Goal: Task Accomplishment & Management: Complete application form

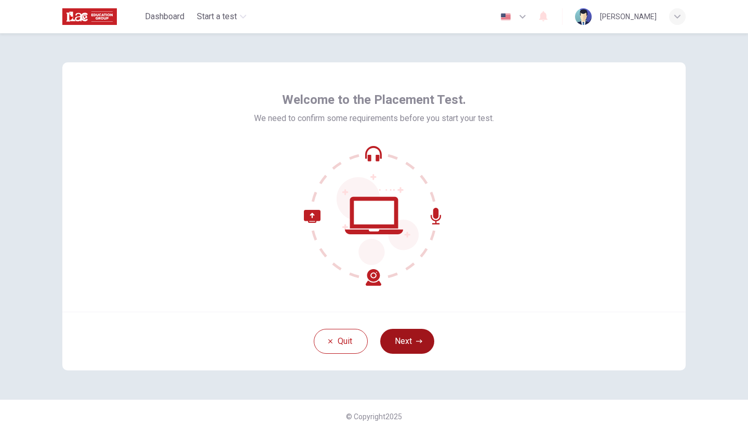
click at [399, 331] on button "Next" at bounding box center [407, 341] width 54 height 25
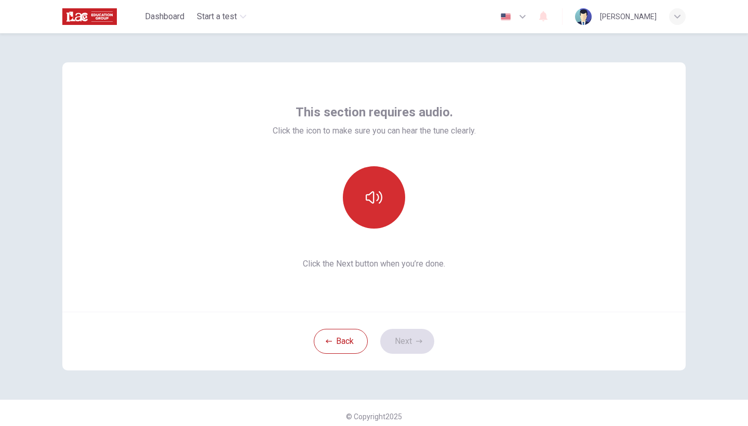
click at [378, 207] on button "button" at bounding box center [374, 197] width 62 height 62
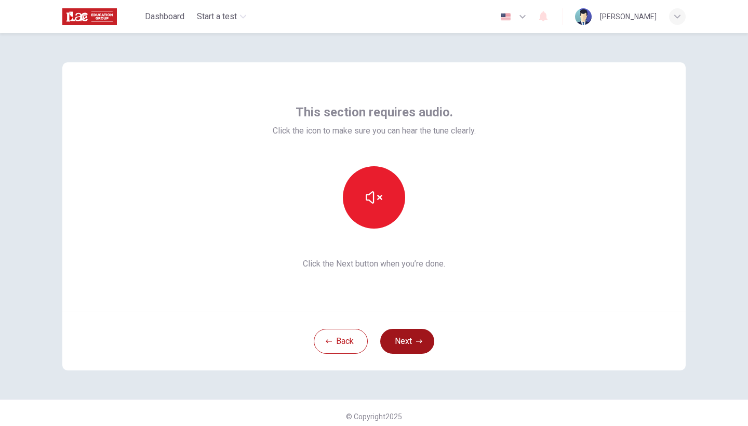
click at [412, 349] on button "Next" at bounding box center [407, 341] width 54 height 25
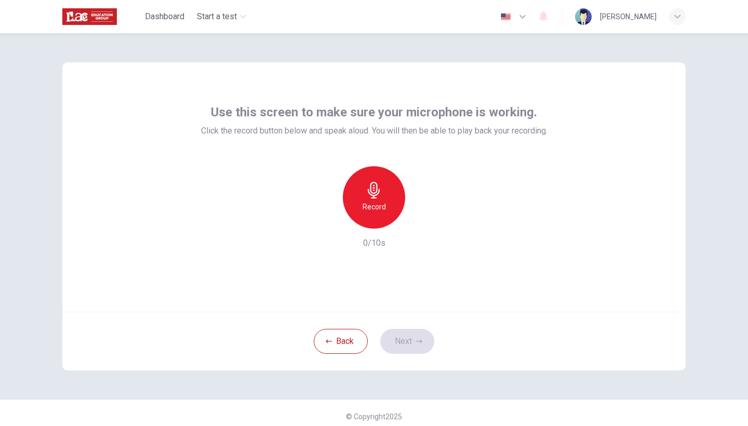
click at [384, 195] on div "Record" at bounding box center [374, 197] width 62 height 62
click at [420, 218] on icon "button" at bounding box center [421, 220] width 10 height 10
click at [417, 335] on button "Next" at bounding box center [407, 341] width 54 height 25
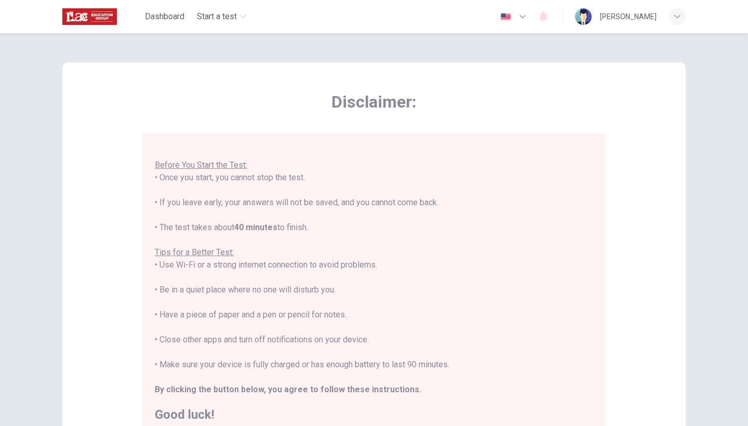
scroll to position [11, 0]
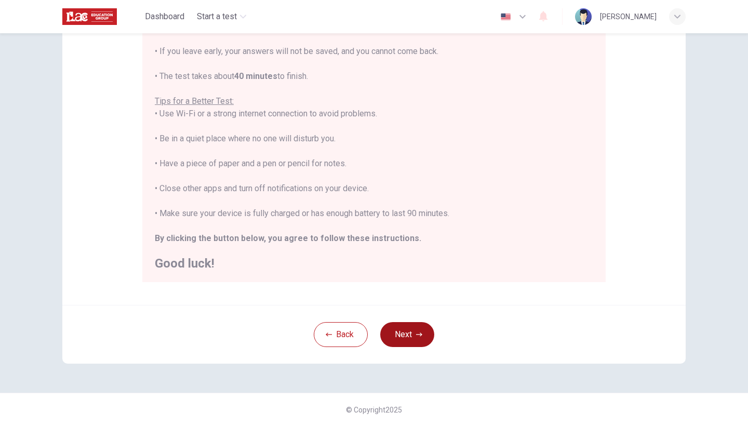
click at [410, 331] on button "Next" at bounding box center [407, 334] width 54 height 25
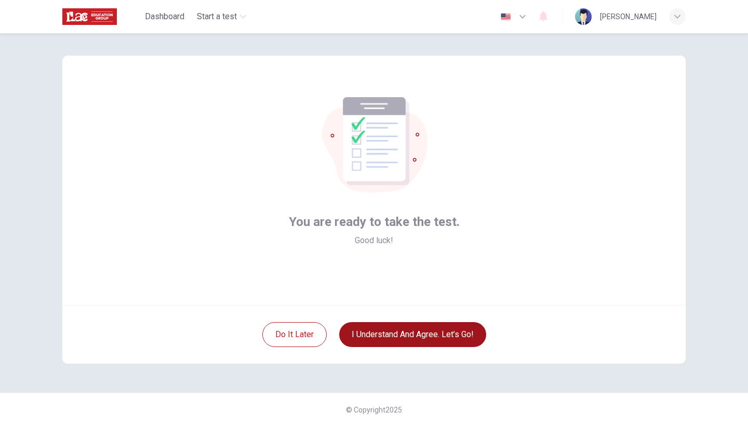
click at [410, 331] on button "I understand and agree. Let’s go!" at bounding box center [412, 334] width 147 height 25
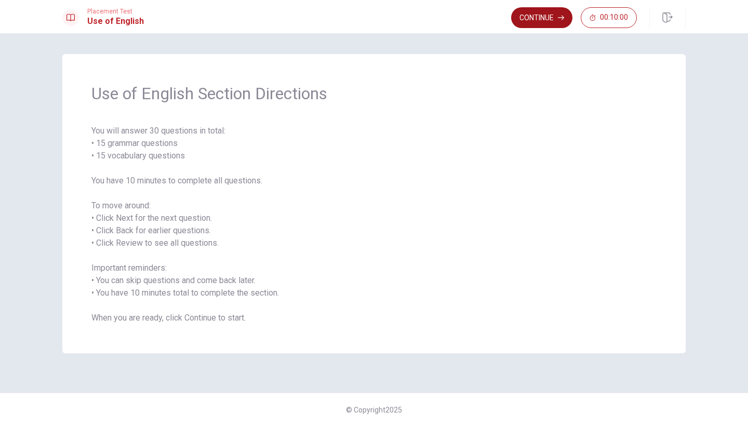
click at [549, 16] on button "Continue" at bounding box center [541, 17] width 61 height 21
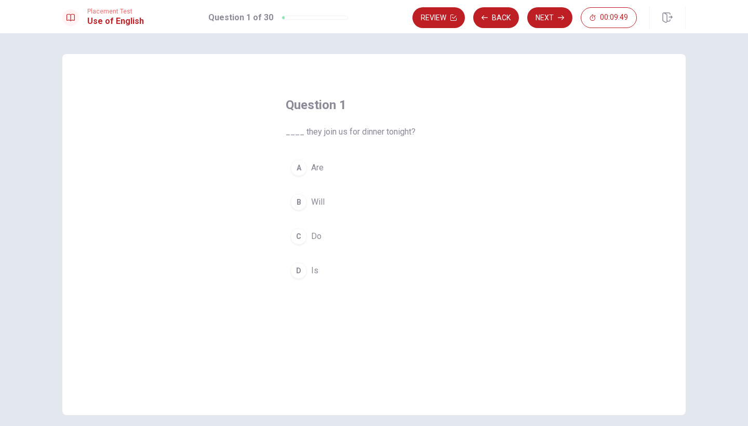
click at [320, 166] on span "Are" at bounding box center [317, 167] width 12 height 12
click at [546, 20] on button "Next" at bounding box center [549, 17] width 45 height 21
click at [316, 233] on span "are gone" at bounding box center [327, 236] width 32 height 12
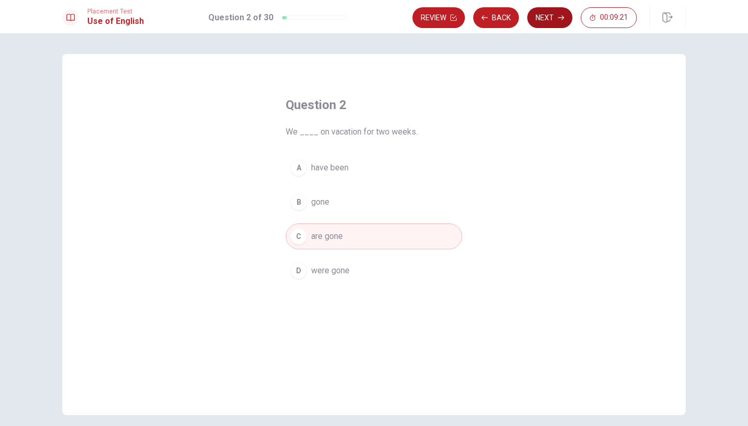
click at [555, 23] on button "Next" at bounding box center [549, 17] width 45 height 21
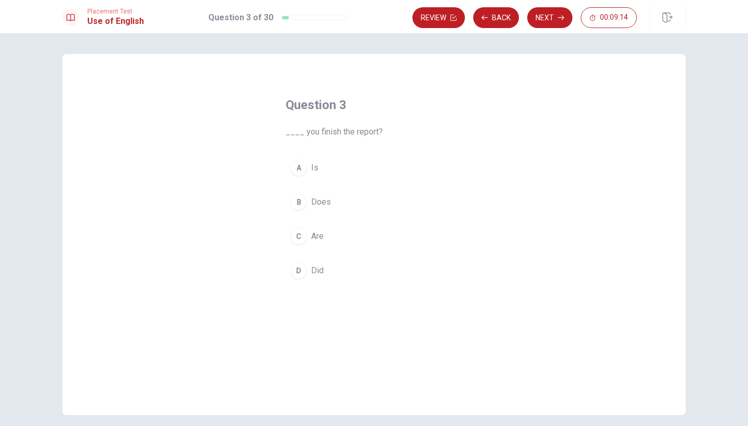
click at [321, 265] on span "Did" at bounding box center [317, 270] width 12 height 12
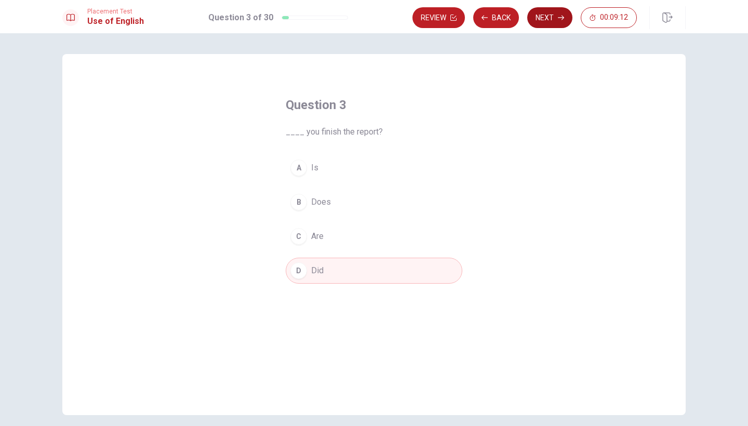
click at [545, 18] on button "Next" at bounding box center [549, 17] width 45 height 21
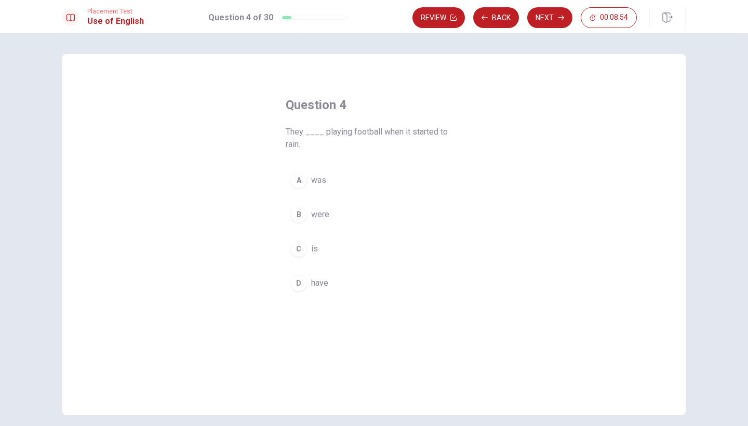
click at [319, 218] on span "were" at bounding box center [320, 214] width 18 height 12
click at [551, 23] on button "Next" at bounding box center [549, 17] width 45 height 21
click at [320, 232] on span "prepare" at bounding box center [325, 236] width 28 height 12
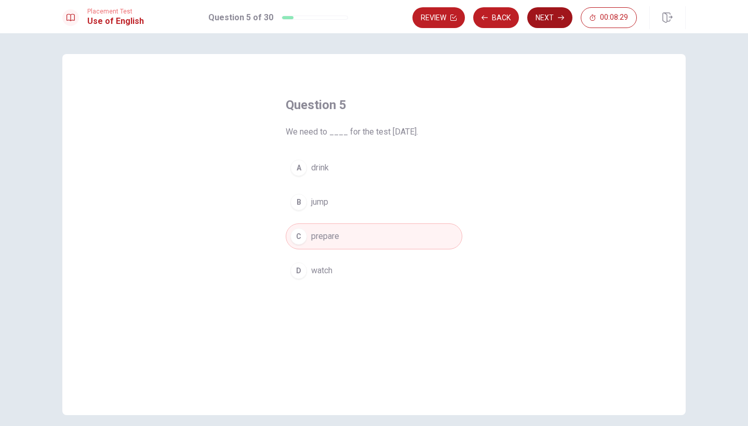
click at [560, 21] on button "Next" at bounding box center [549, 17] width 45 height 21
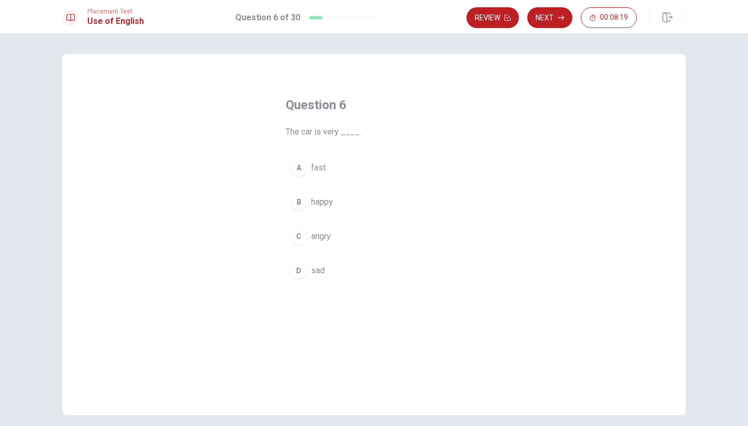
click at [329, 168] on button "A fast" at bounding box center [374, 168] width 177 height 26
click at [551, 17] on button "Next" at bounding box center [549, 17] width 45 height 21
click at [333, 272] on span "coffee" at bounding box center [323, 270] width 24 height 12
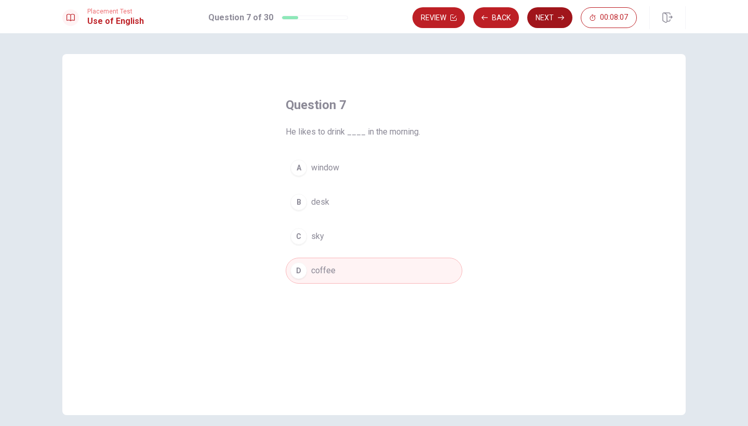
click at [557, 14] on button "Next" at bounding box center [549, 17] width 45 height 21
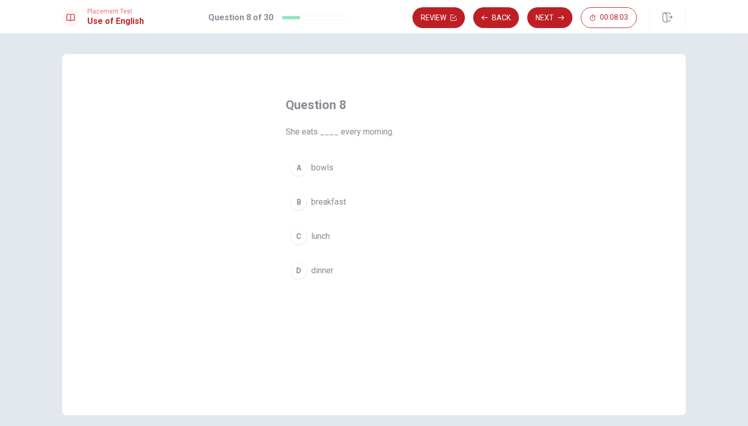
click at [340, 197] on span "breakfast" at bounding box center [328, 202] width 35 height 12
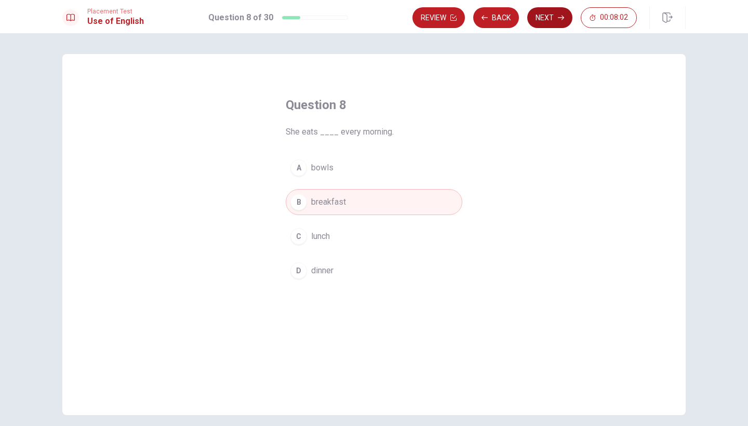
click at [550, 12] on button "Next" at bounding box center [549, 17] width 45 height 21
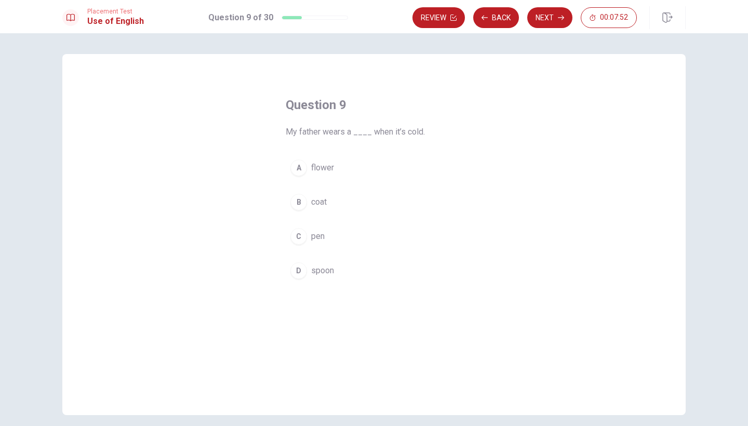
click at [322, 208] on span "coat" at bounding box center [319, 202] width 16 height 12
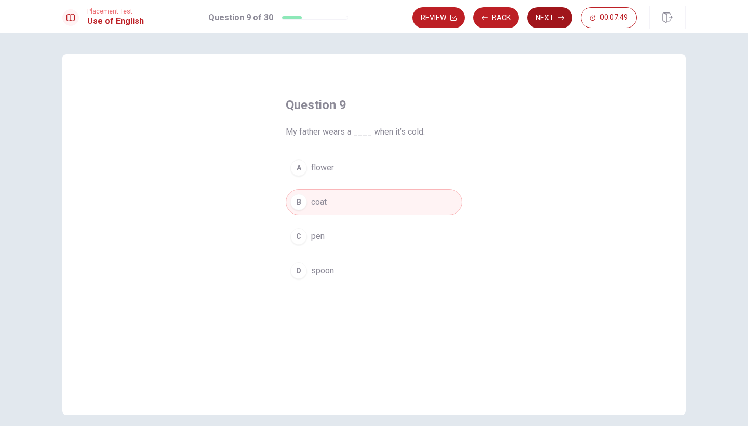
click at [554, 20] on button "Next" at bounding box center [549, 17] width 45 height 21
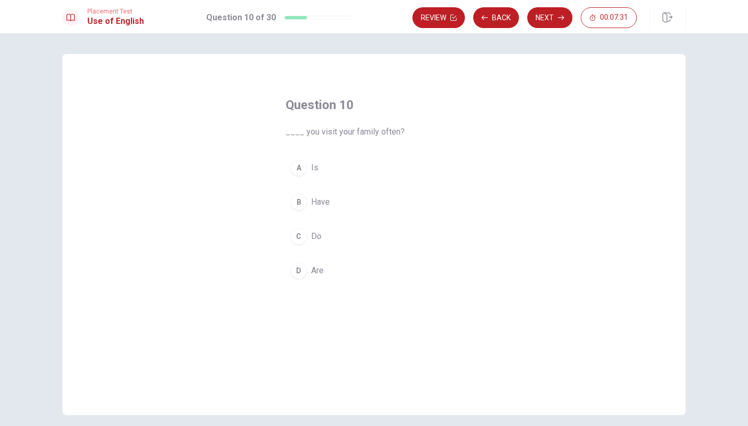
click at [323, 244] on button "C Do" at bounding box center [374, 236] width 177 height 26
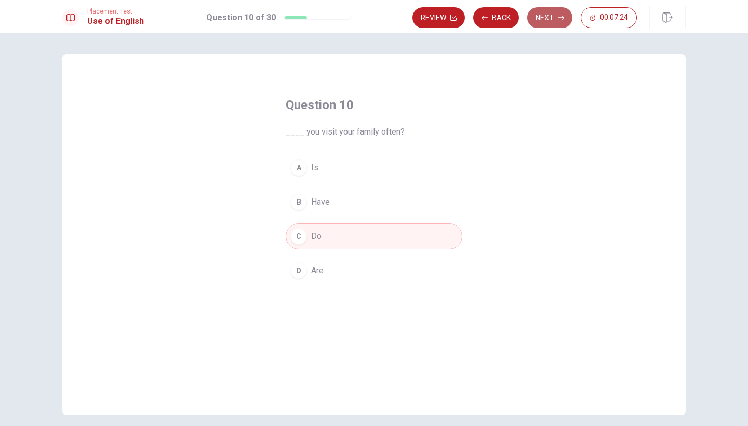
click at [552, 21] on button "Next" at bounding box center [549, 17] width 45 height 21
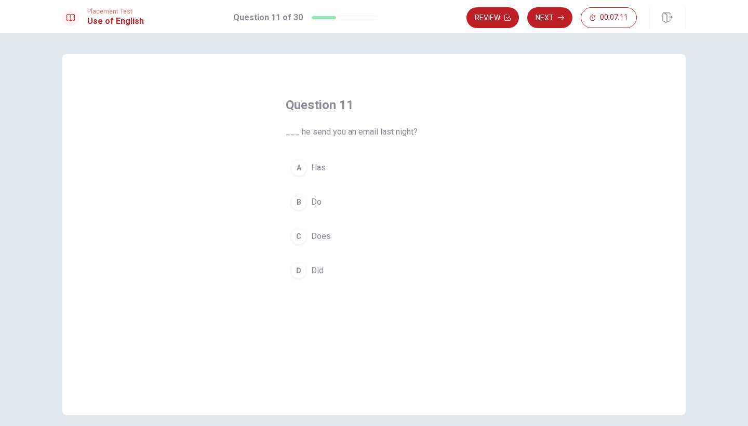
click at [313, 267] on span "Did" at bounding box center [317, 270] width 12 height 12
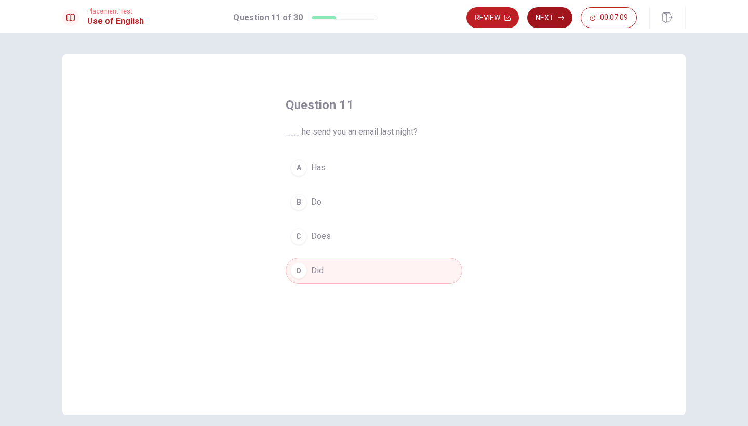
click at [549, 12] on button "Next" at bounding box center [549, 17] width 45 height 21
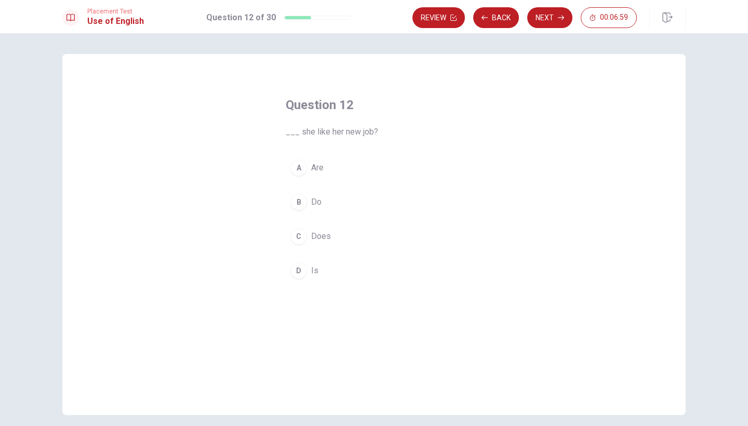
click at [305, 277] on button "D Is" at bounding box center [374, 271] width 177 height 26
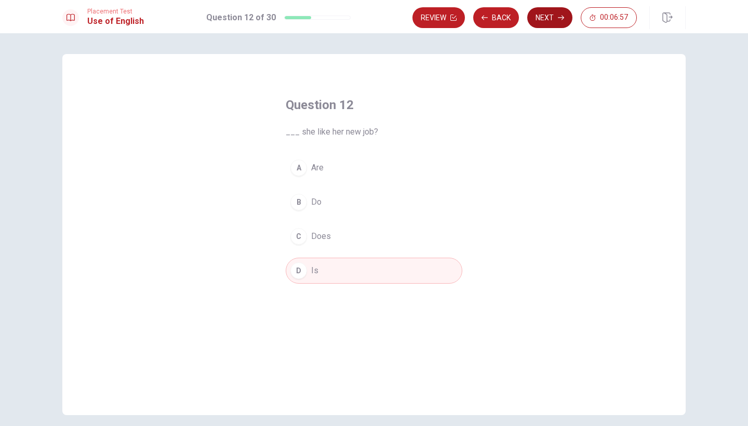
click at [562, 20] on icon "button" at bounding box center [561, 18] width 6 height 6
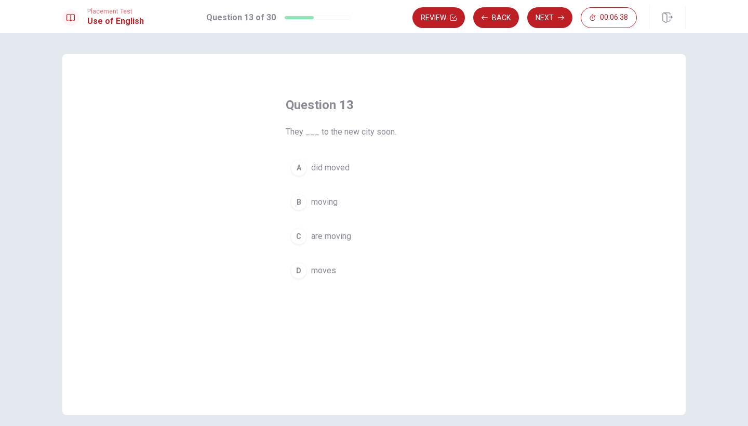
click at [347, 234] on span "are moving" at bounding box center [331, 236] width 40 height 12
click at [562, 17] on icon "button" at bounding box center [561, 18] width 6 height 5
click at [338, 171] on span "are planning" at bounding box center [333, 167] width 44 height 12
click at [549, 6] on div "Review Back Next 00:06:17" at bounding box center [548, 17] width 273 height 23
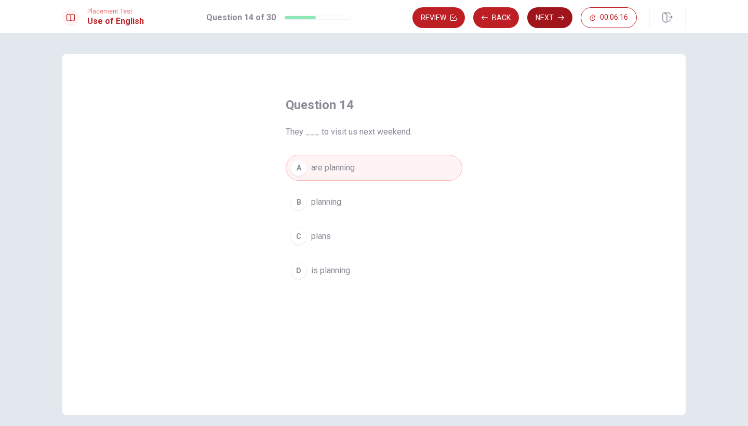
click at [546, 22] on button "Next" at bounding box center [549, 17] width 45 height 21
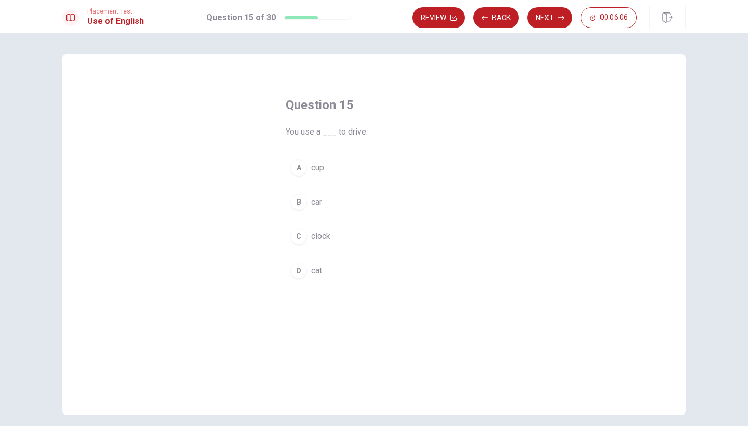
click at [315, 207] on span "car" at bounding box center [316, 202] width 11 height 12
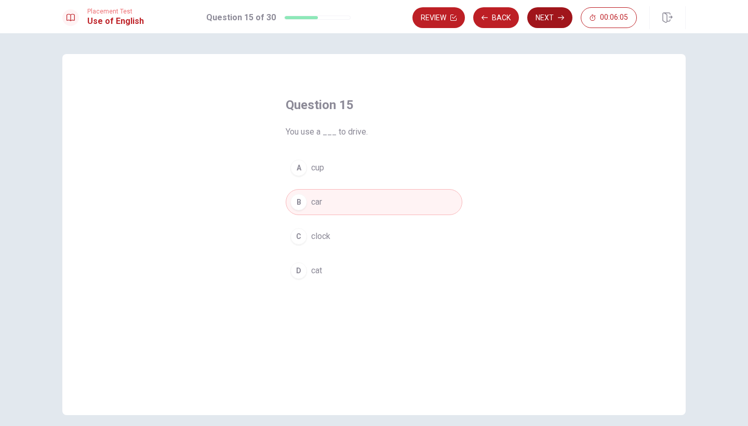
click at [551, 23] on button "Next" at bounding box center [549, 17] width 45 height 21
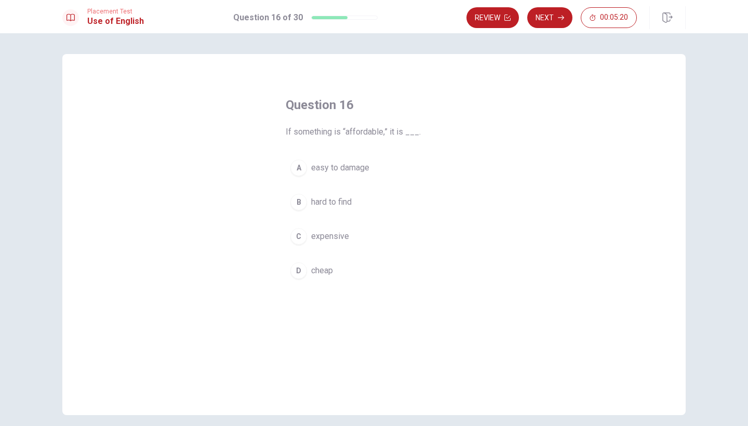
click at [362, 174] on button "A easy to damage" at bounding box center [374, 168] width 177 height 26
click at [542, 14] on button "Next" at bounding box center [549, 17] width 45 height 21
click at [329, 235] on button "C often" at bounding box center [374, 236] width 177 height 26
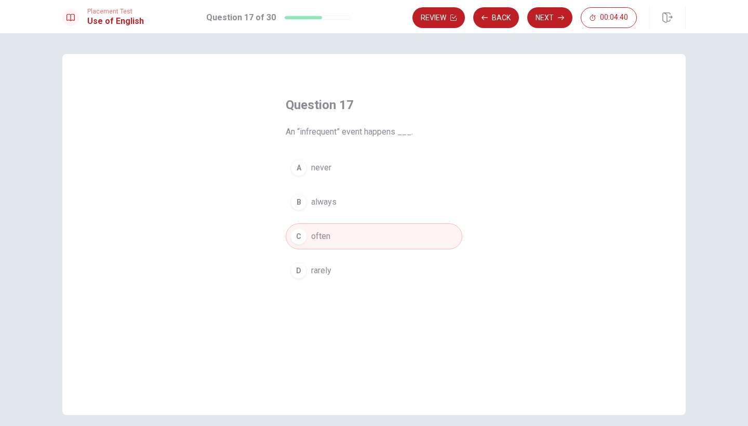
click at [338, 171] on button "A never" at bounding box center [374, 168] width 177 height 26
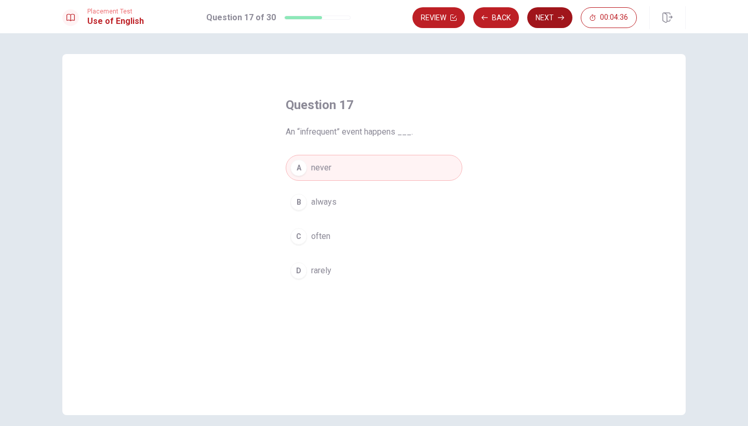
click at [544, 21] on button "Next" at bounding box center [549, 17] width 45 height 21
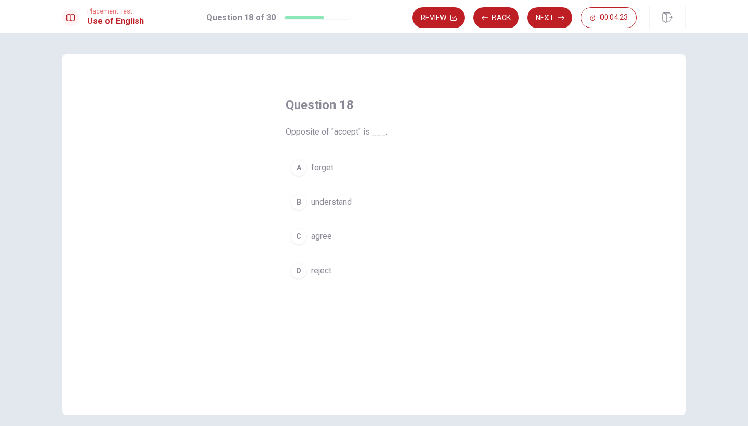
click at [330, 231] on span "agree" at bounding box center [321, 236] width 21 height 12
click at [549, 21] on button "Next" at bounding box center [549, 17] width 45 height 21
click at [358, 235] on span "people talking" at bounding box center [336, 236] width 51 height 12
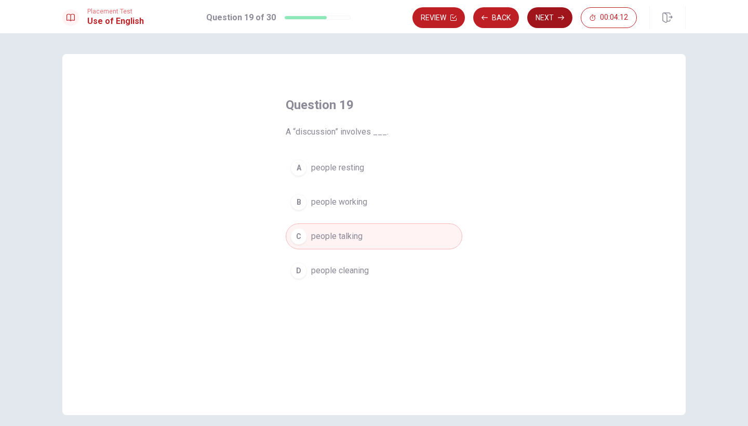
click at [554, 20] on button "Next" at bounding box center [549, 17] width 45 height 21
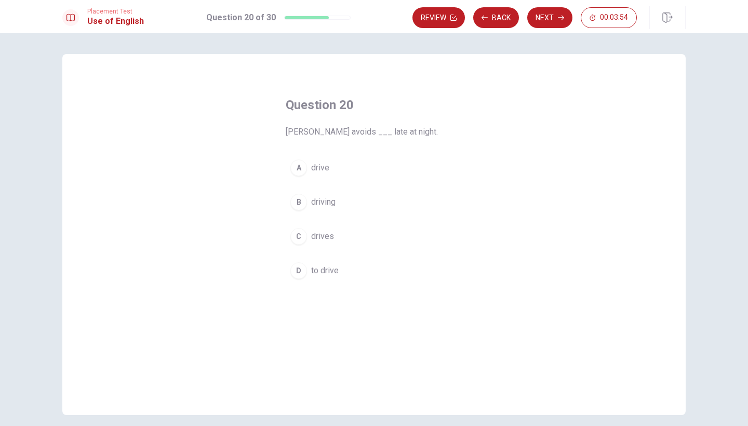
click at [334, 202] on span "driving" at bounding box center [323, 202] width 24 height 12
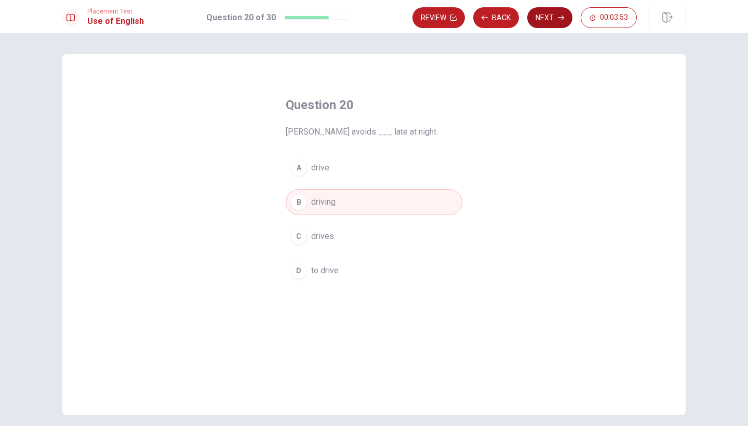
click at [552, 16] on button "Next" at bounding box center [549, 17] width 45 height 21
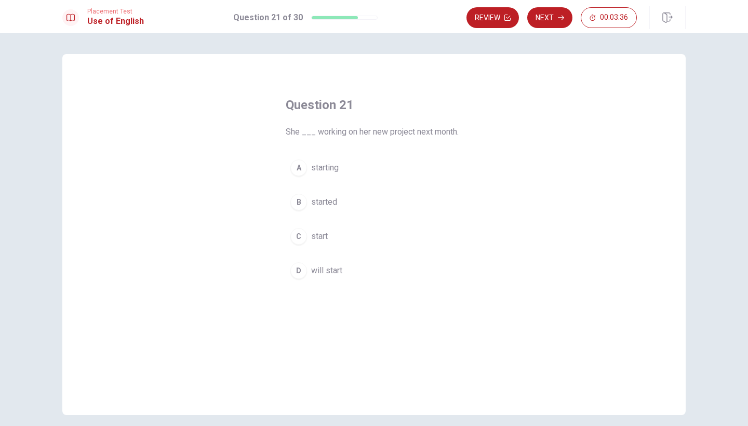
click at [332, 270] on span "will start" at bounding box center [326, 270] width 31 height 12
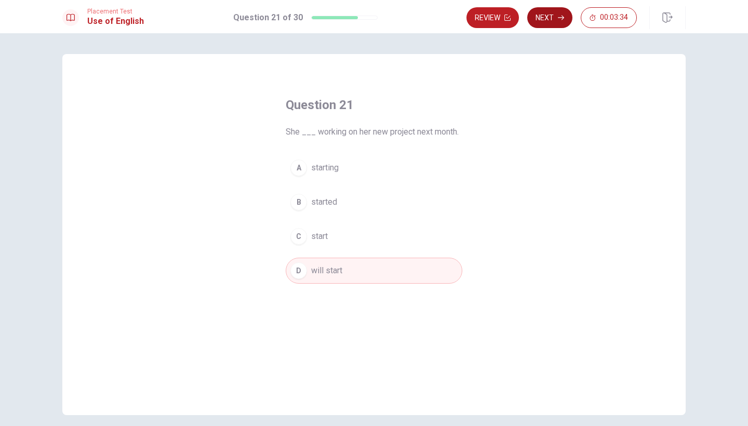
click at [547, 17] on button "Next" at bounding box center [549, 17] width 45 height 21
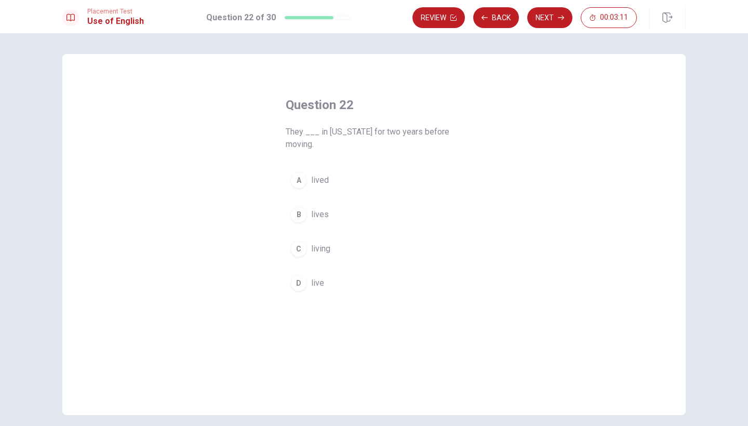
click at [331, 213] on button "B lives" at bounding box center [374, 214] width 177 height 26
click at [544, 24] on button "Next" at bounding box center [549, 17] width 45 height 21
click at [331, 233] on span "will be" at bounding box center [323, 236] width 24 height 12
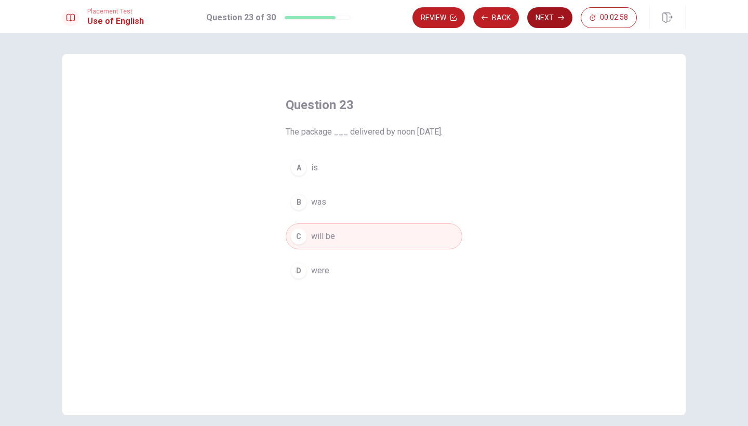
click at [551, 14] on button "Next" at bounding box center [549, 17] width 45 height 21
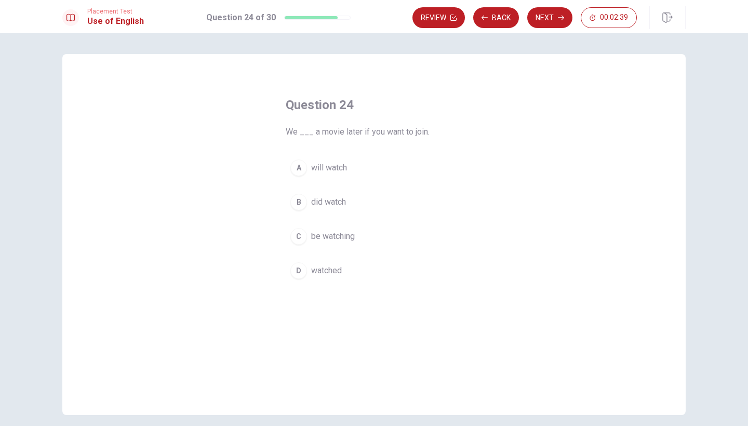
click at [347, 167] on button "A will watch" at bounding box center [374, 168] width 177 height 26
click at [556, 19] on button "Next" at bounding box center [549, 17] width 45 height 21
click at [328, 269] on span "ignore it" at bounding box center [326, 270] width 30 height 12
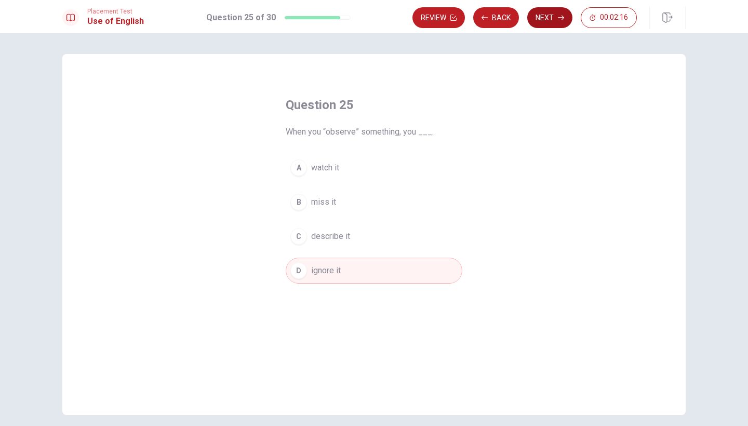
click at [543, 15] on button "Next" at bounding box center [549, 17] width 45 height 21
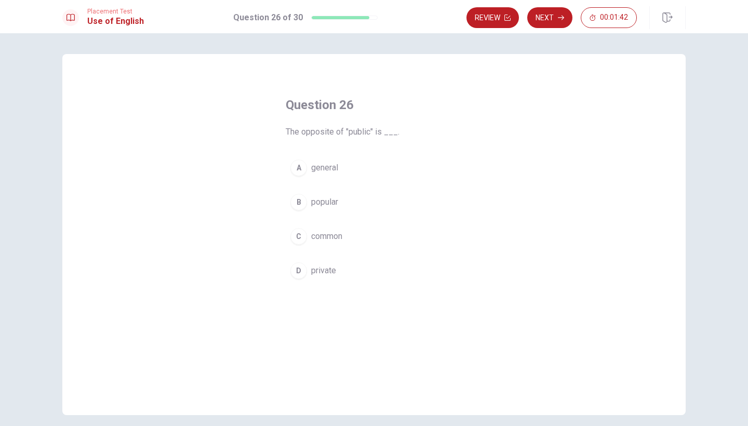
click at [329, 273] on span "private" at bounding box center [323, 270] width 25 height 12
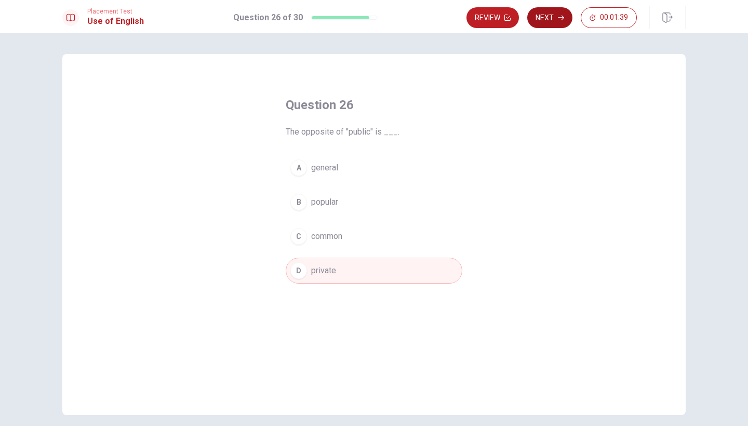
click at [541, 21] on button "Next" at bounding box center [549, 17] width 45 height 21
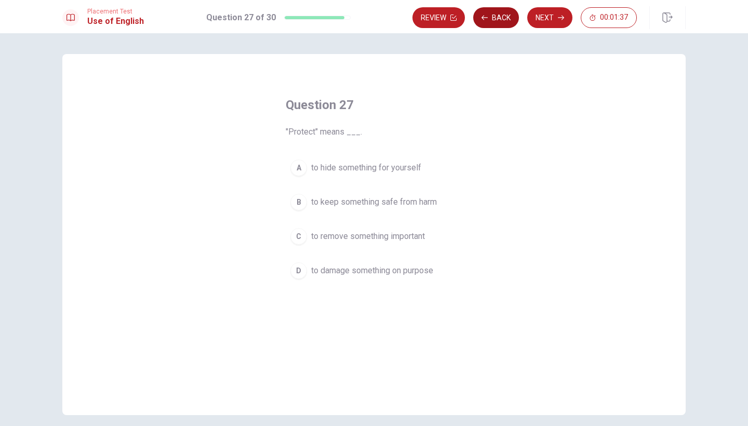
click at [502, 22] on button "Back" at bounding box center [496, 17] width 46 height 21
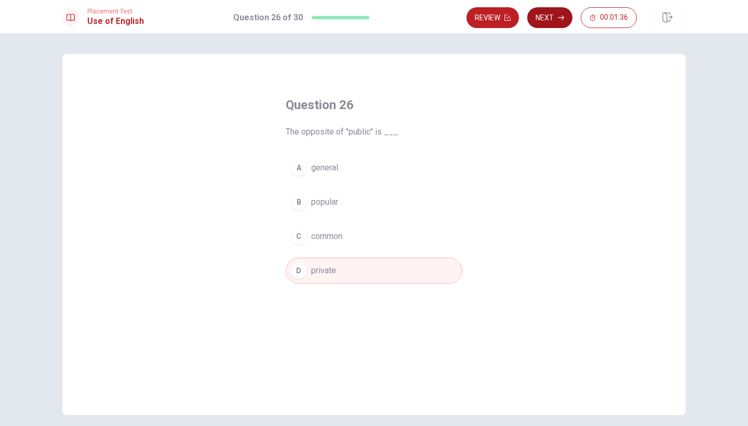
click at [555, 9] on button "Next" at bounding box center [549, 17] width 45 height 21
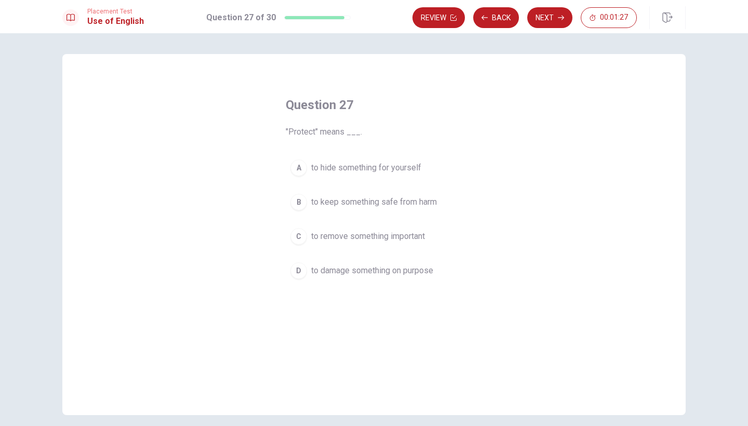
click at [417, 204] on span "to keep something safe from harm" at bounding box center [374, 202] width 126 height 12
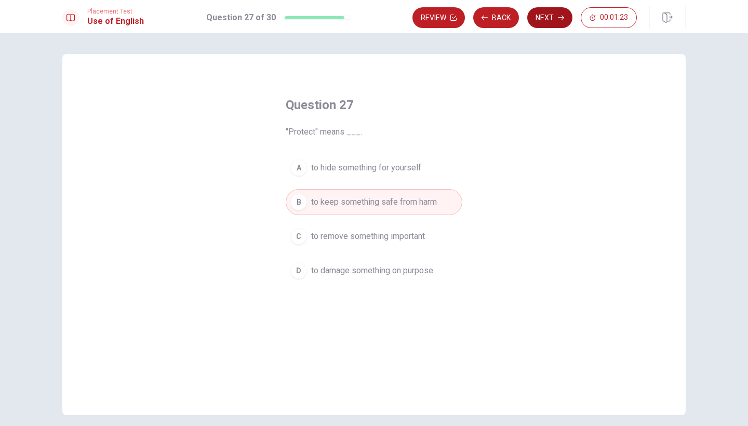
click at [537, 19] on button "Next" at bounding box center [549, 17] width 45 height 21
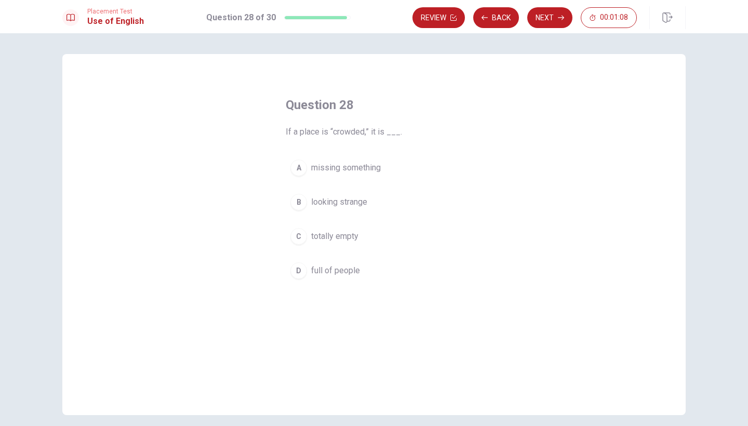
click at [356, 239] on span "totally empty" at bounding box center [334, 236] width 47 height 12
click at [548, 15] on button "Next" at bounding box center [549, 17] width 45 height 21
click at [328, 205] on span "see it" at bounding box center [321, 202] width 21 height 12
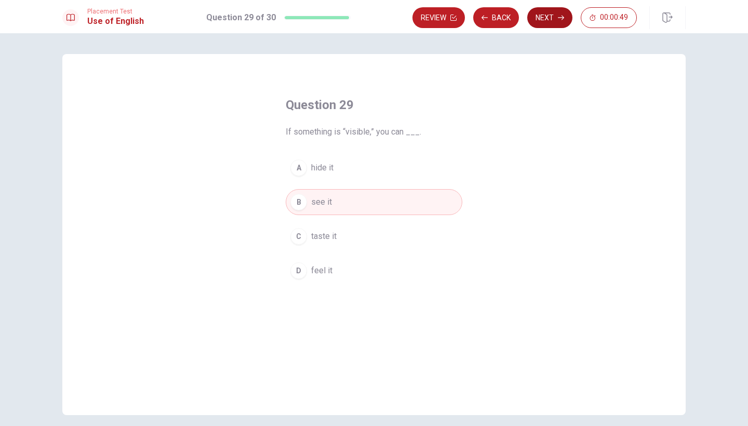
click at [556, 18] on button "Next" at bounding box center [549, 17] width 45 height 21
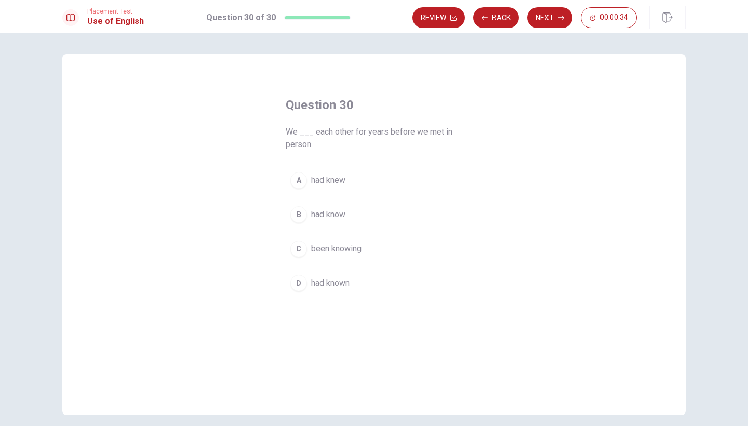
click at [346, 215] on button "B had know" at bounding box center [374, 214] width 177 height 26
click at [352, 182] on button "A had knew" at bounding box center [374, 180] width 177 height 26
click at [344, 213] on span "had know" at bounding box center [328, 214] width 34 height 12
click at [545, 20] on button "Next" at bounding box center [549, 17] width 45 height 21
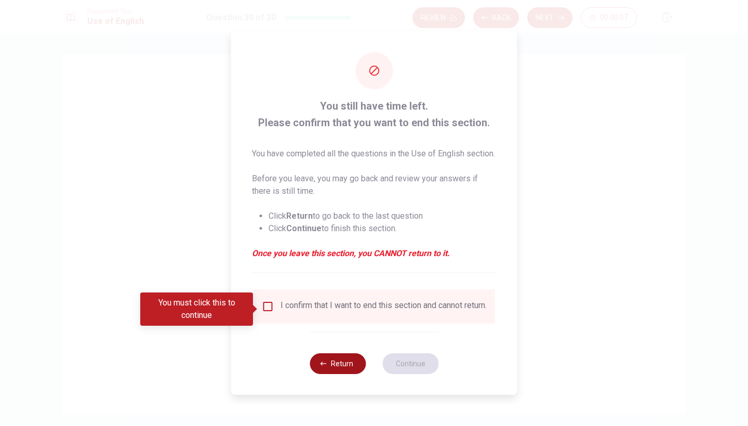
click at [333, 371] on button "Return" at bounding box center [337, 363] width 56 height 21
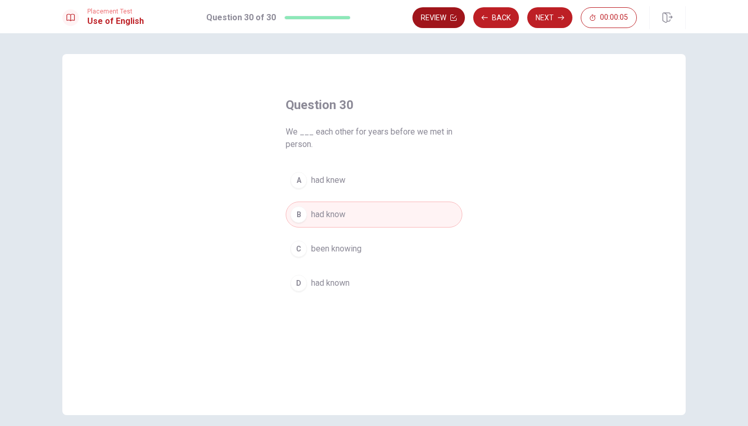
click at [451, 15] on icon "button" at bounding box center [453, 18] width 6 height 6
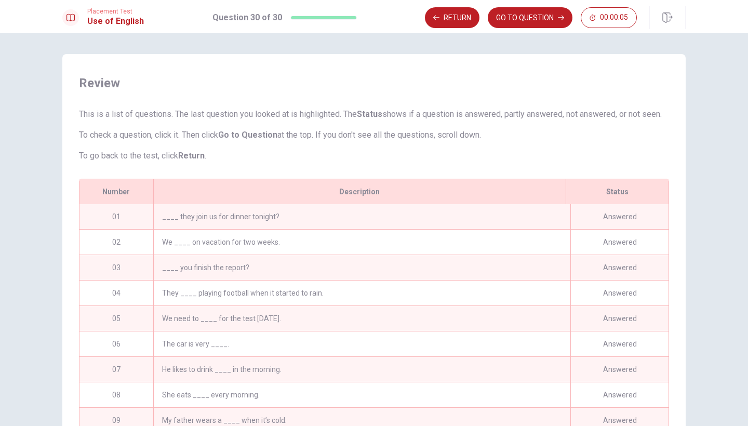
scroll to position [533, 0]
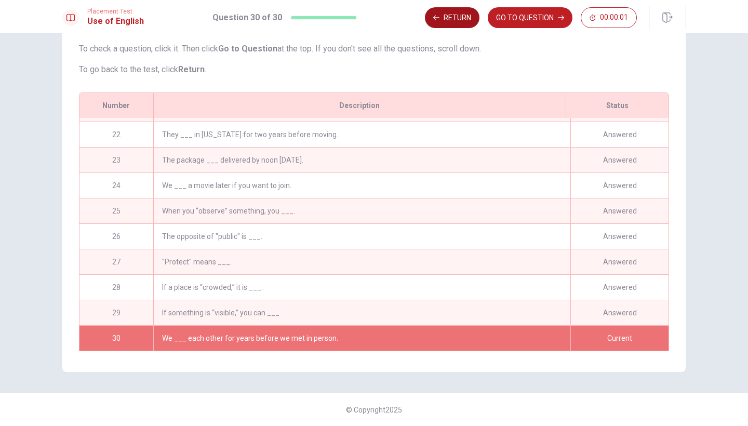
click at [462, 17] on button "Return" at bounding box center [452, 17] width 55 height 21
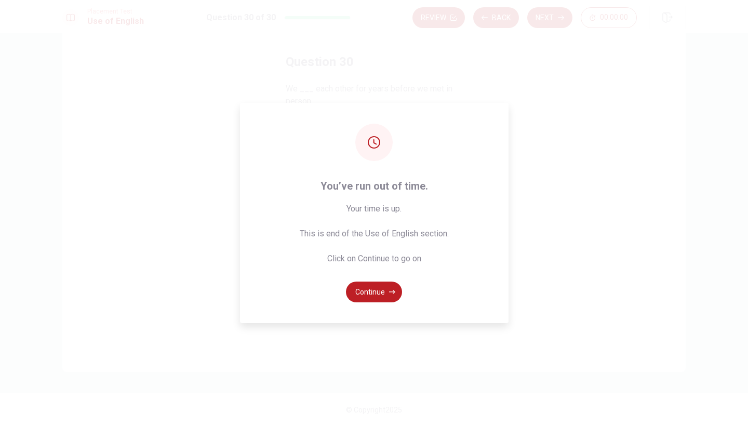
click at [371, 172] on div "You’ve run out of time. Your time is up. This is end of the Use of English sect…" at bounding box center [374, 213] width 268 height 220
click at [385, 292] on button "Continue" at bounding box center [374, 291] width 56 height 21
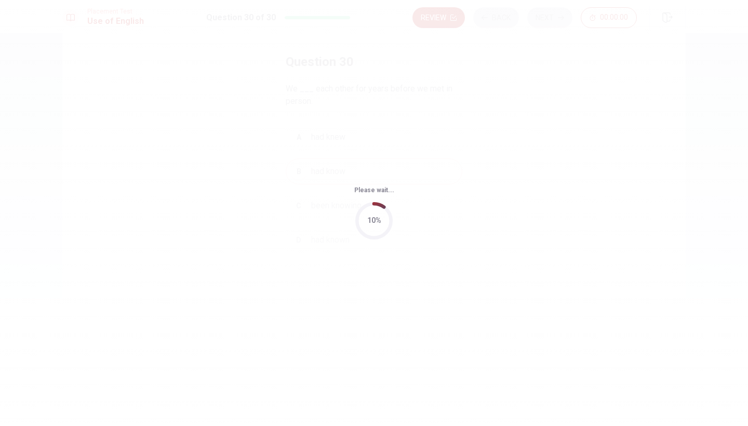
scroll to position [0, 0]
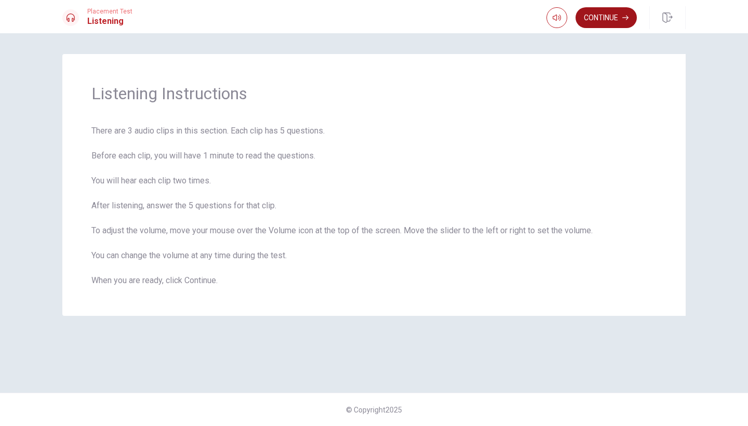
click at [610, 22] on button "Continue" at bounding box center [605, 17] width 61 height 21
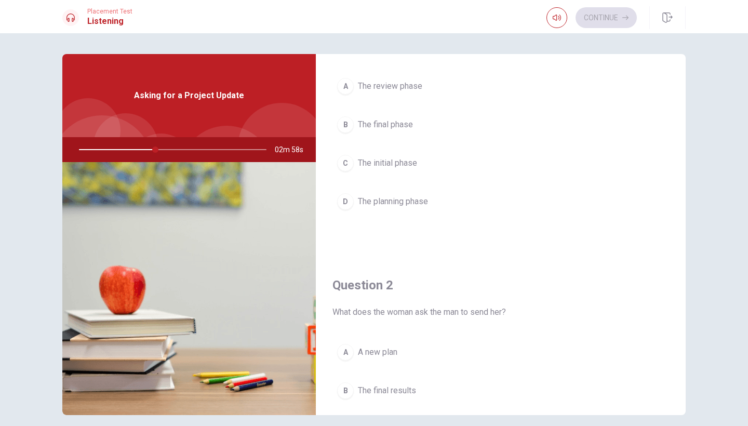
scroll to position [64, 0]
click at [420, 205] on span "The planning phase" at bounding box center [393, 201] width 70 height 12
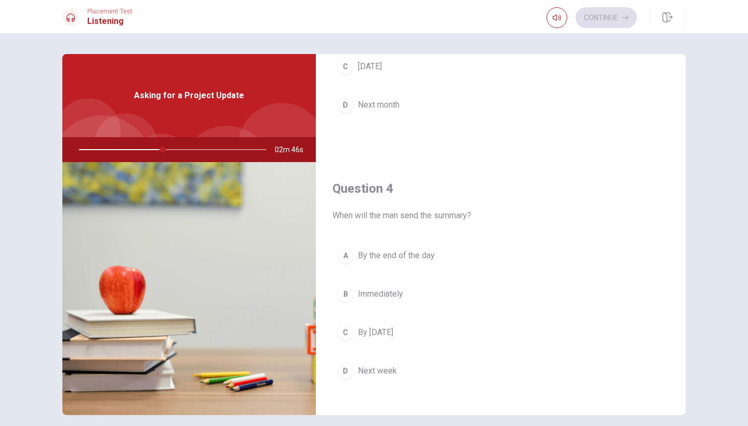
scroll to position [693, 0]
click at [426, 260] on span "By the end of the day" at bounding box center [396, 254] width 77 height 12
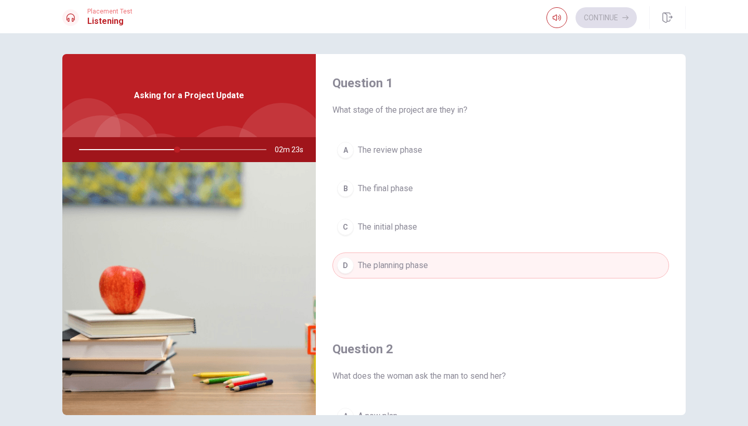
scroll to position [0, 0]
click at [417, 195] on button "B The final phase" at bounding box center [500, 189] width 336 height 26
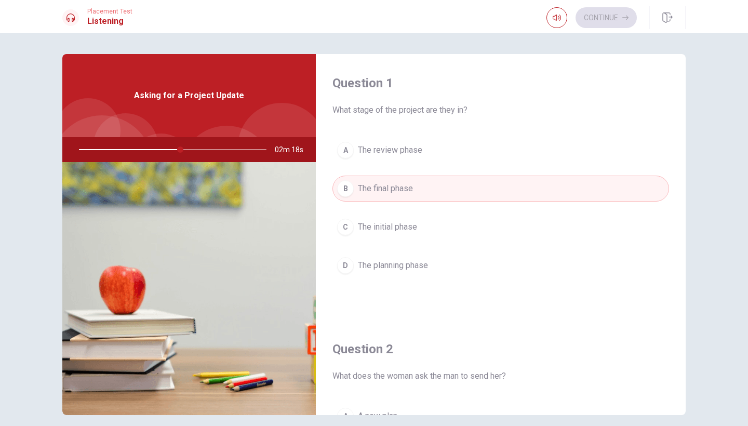
click at [418, 154] on span "The review phase" at bounding box center [390, 150] width 64 height 12
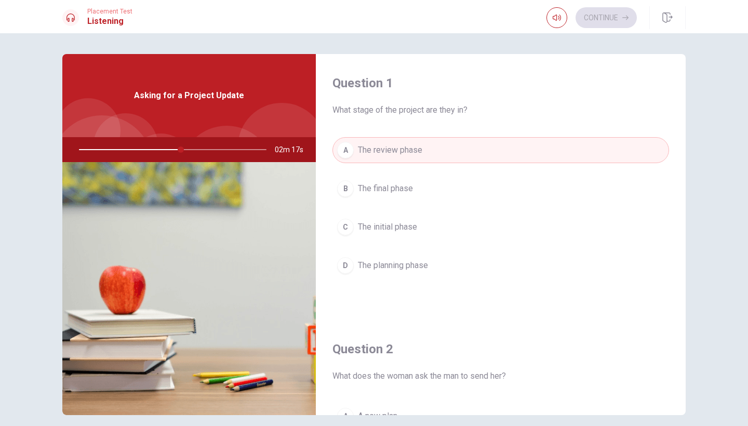
scroll to position [17, 0]
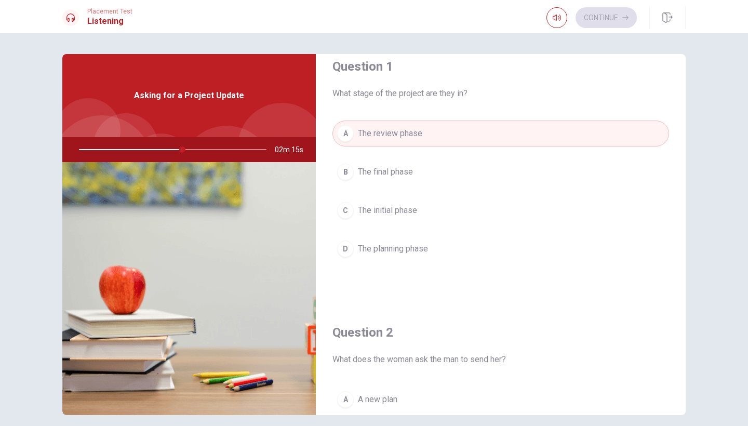
click at [279, 147] on span "02m 15s" at bounding box center [293, 149] width 37 height 25
click at [560, 15] on icon "button" at bounding box center [556, 18] width 8 height 8
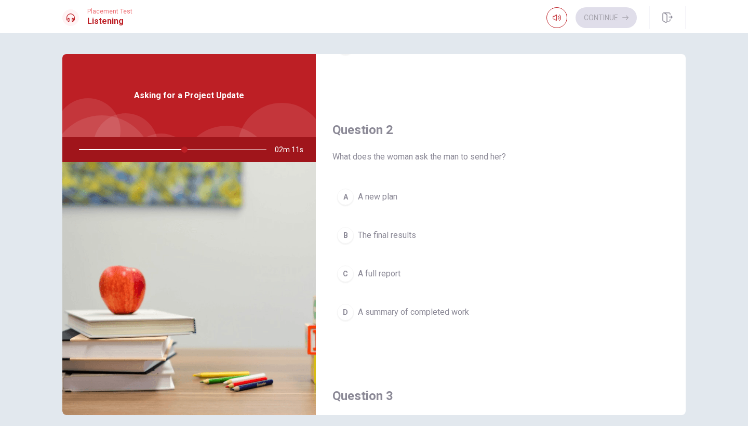
scroll to position [220, 0]
click at [411, 309] on span "A summary of completed work" at bounding box center [413, 311] width 111 height 12
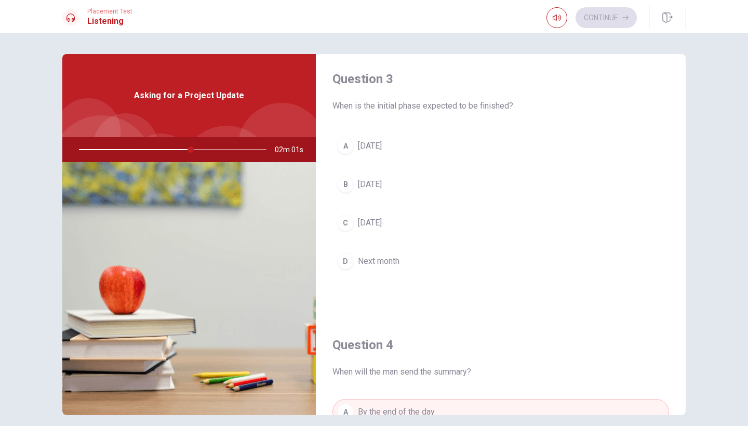
scroll to position [537, 0]
click at [410, 149] on button "A [DATE]" at bounding box center [500, 144] width 336 height 26
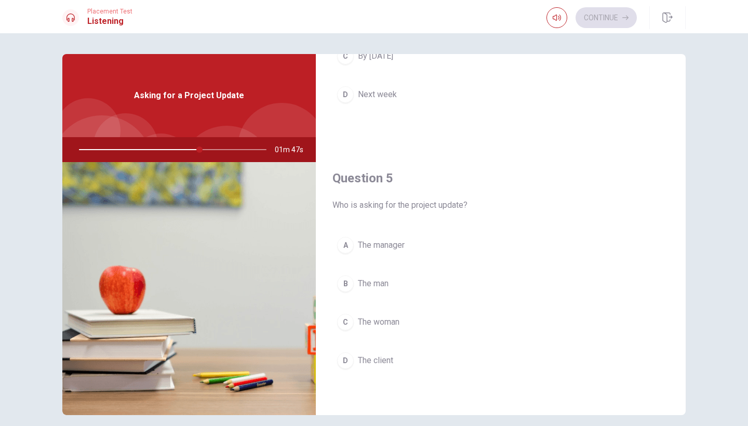
scroll to position [968, 0]
click at [395, 325] on span "The woman" at bounding box center [379, 322] width 42 height 12
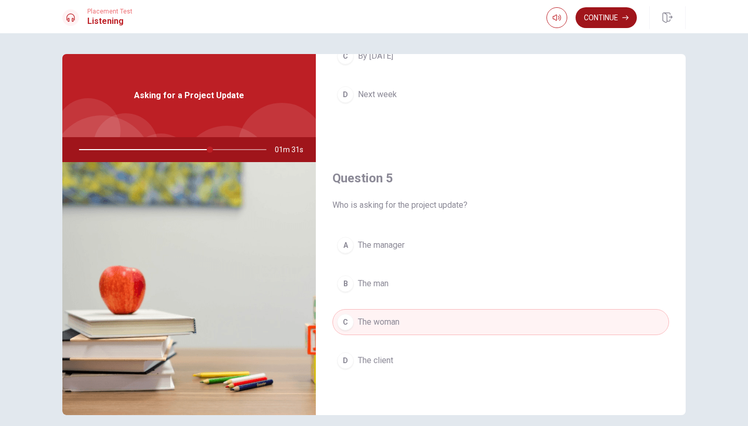
click at [602, 15] on button "Continue" at bounding box center [605, 17] width 61 height 21
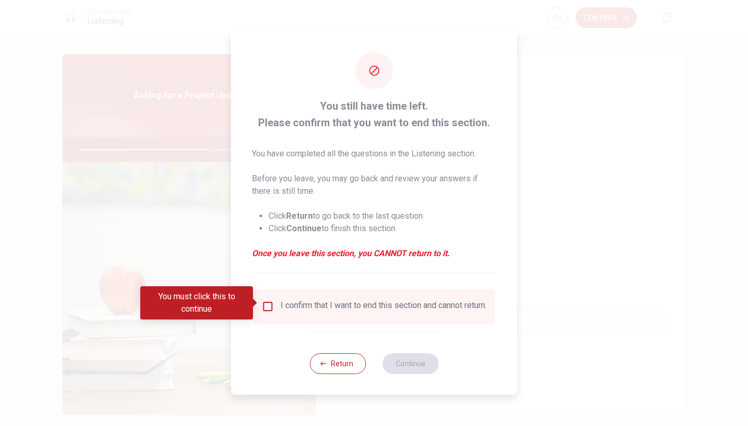
click at [339, 304] on div "I confirm that I want to end this section and cannot return." at bounding box center [383, 306] width 206 height 12
click at [265, 301] on input "You must click this to continue" at bounding box center [268, 306] width 12 height 12
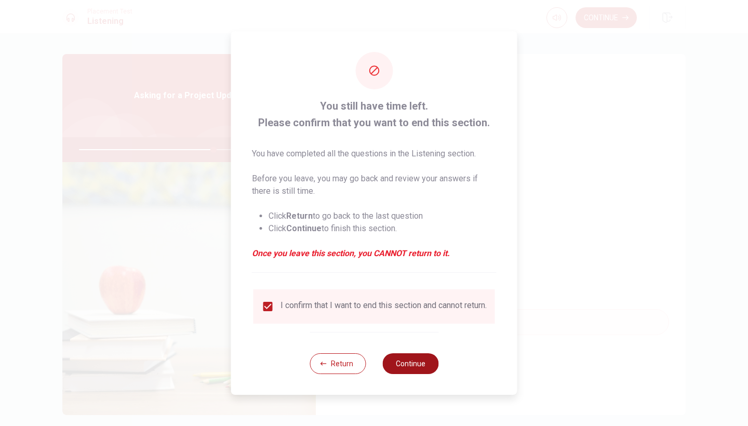
click at [412, 361] on button "Continue" at bounding box center [410, 363] width 56 height 21
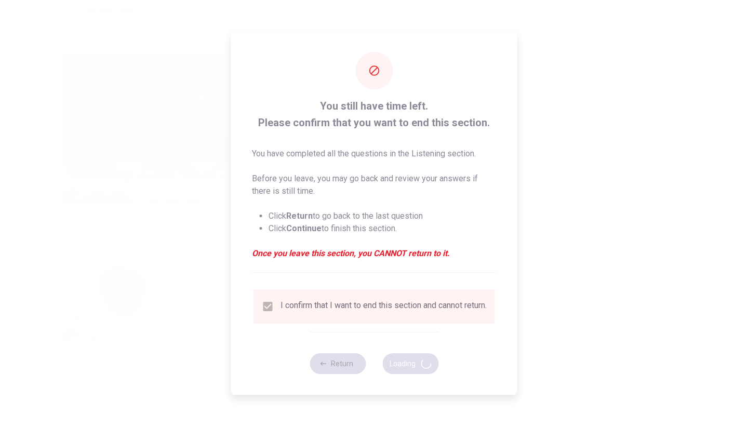
type input "73"
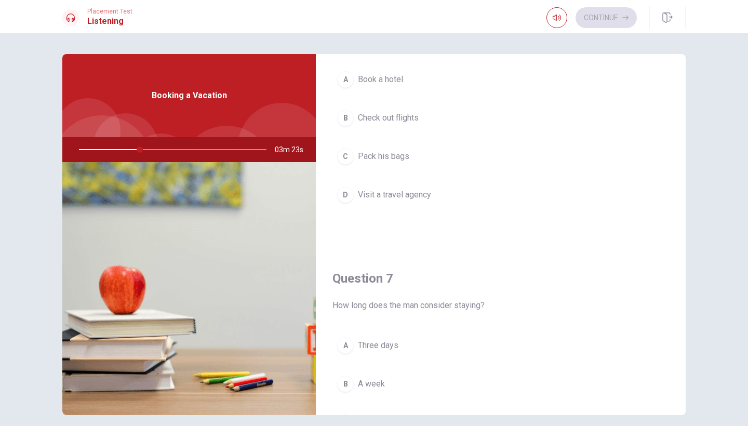
scroll to position [46, 0]
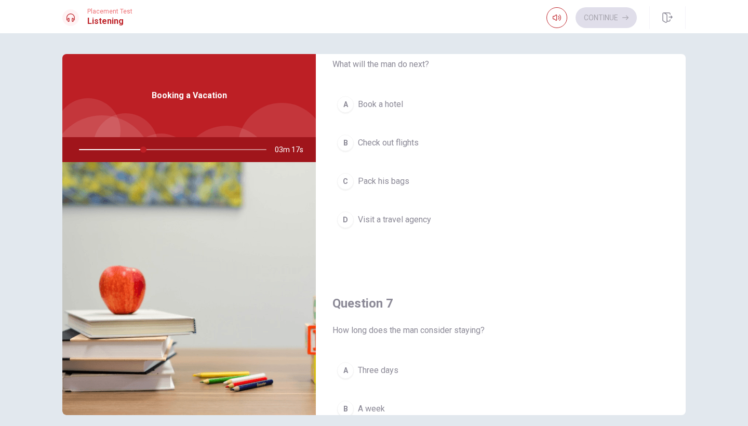
click at [424, 145] on button "B Check out flights" at bounding box center [500, 143] width 336 height 26
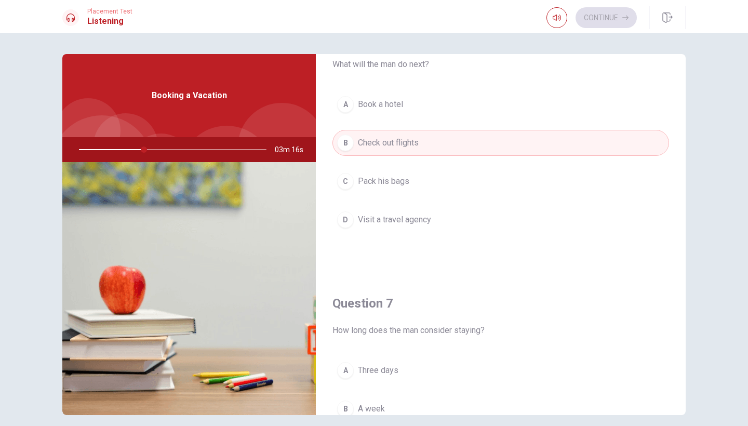
click at [416, 219] on span "Visit a travel agency" at bounding box center [394, 219] width 73 height 12
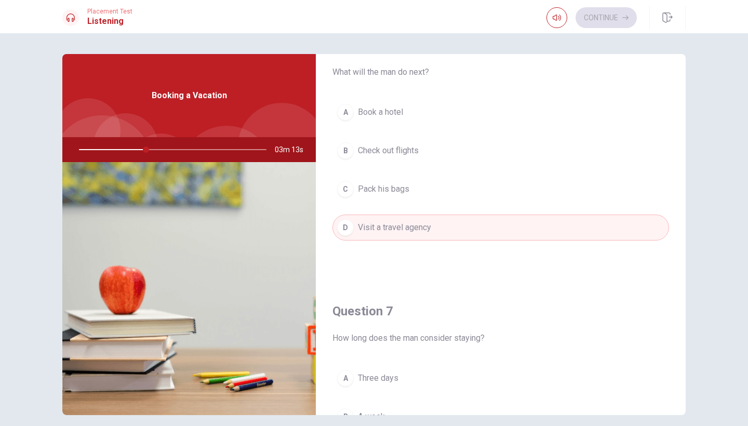
scroll to position [33, 0]
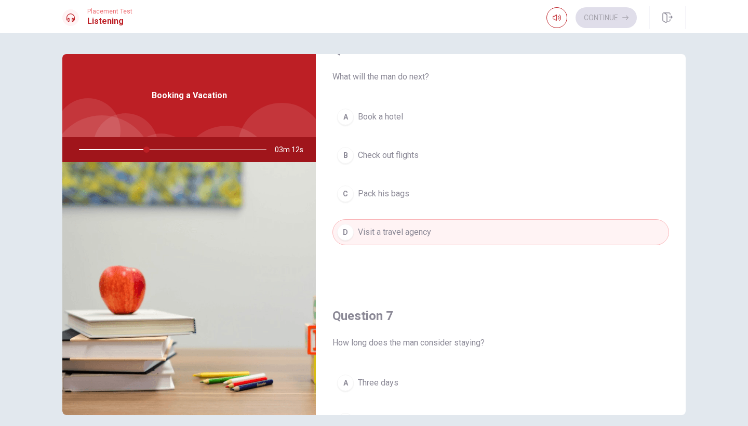
click at [411, 152] on span "Check out flights" at bounding box center [388, 155] width 61 height 12
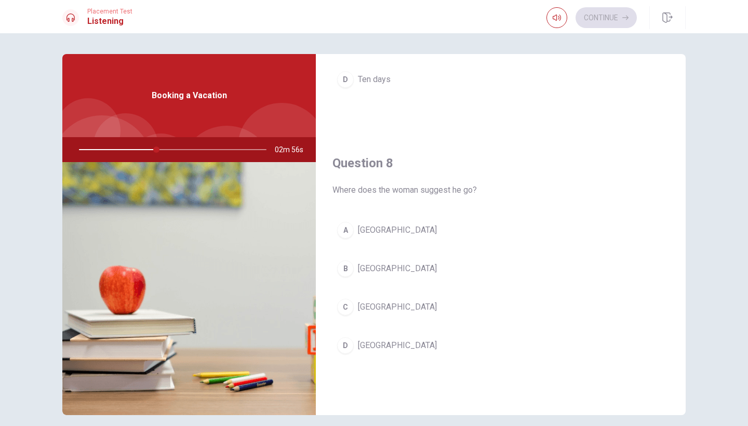
scroll to position [453, 0]
click at [394, 227] on button "A [GEOGRAPHIC_DATA]" at bounding box center [500, 229] width 336 height 26
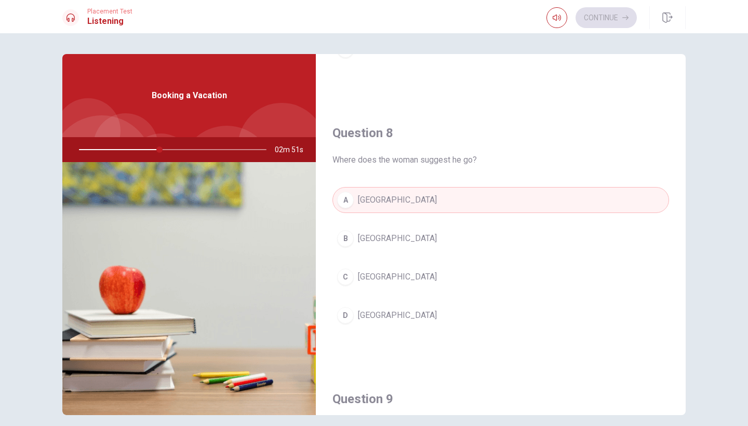
scroll to position [361, 0]
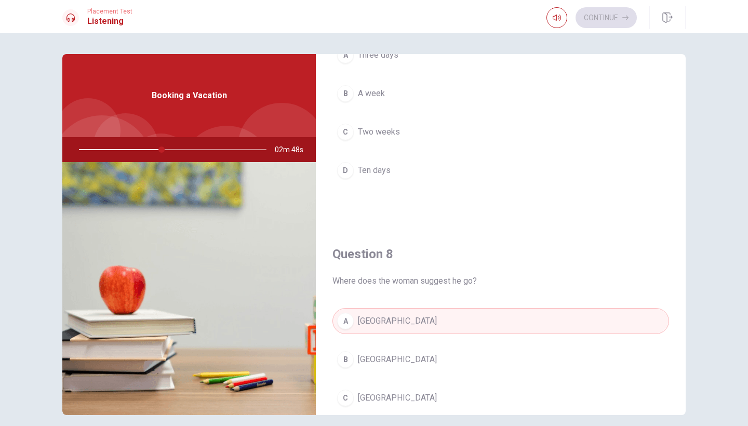
click at [387, 88] on button "B A week" at bounding box center [500, 93] width 336 height 26
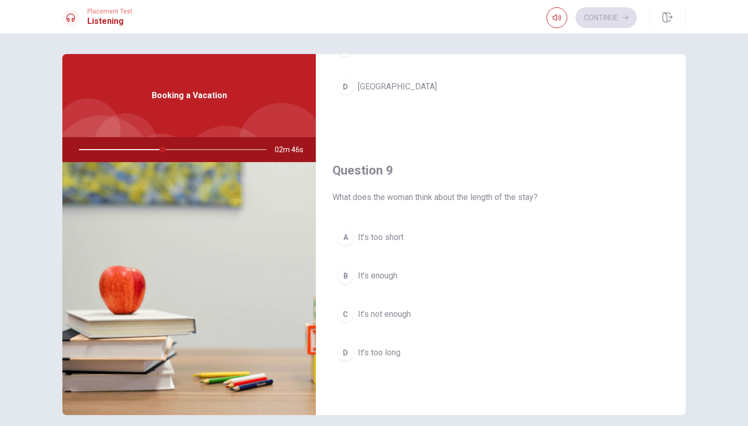
scroll to position [733, 0]
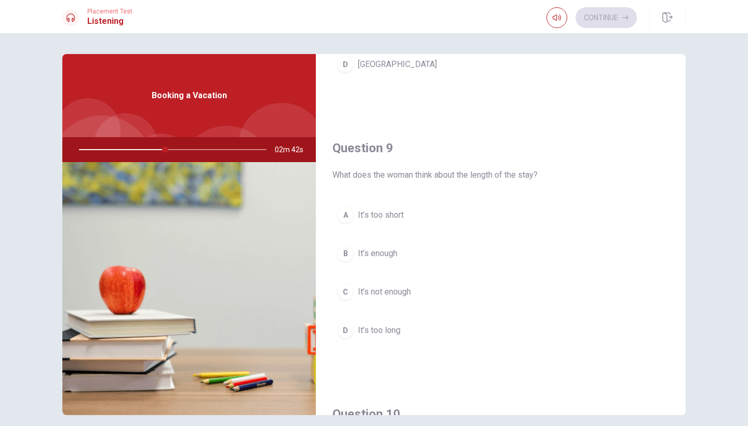
click at [397, 251] on button "B It’s enough" at bounding box center [500, 253] width 336 height 26
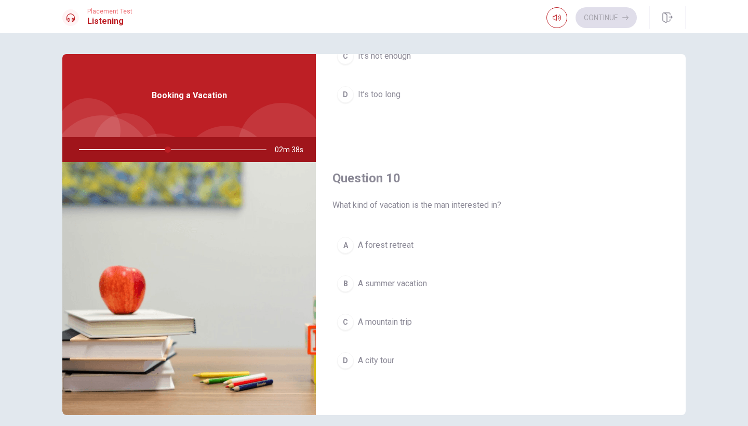
scroll to position [968, 0]
click at [432, 283] on button "B A summer vacation" at bounding box center [500, 284] width 336 height 26
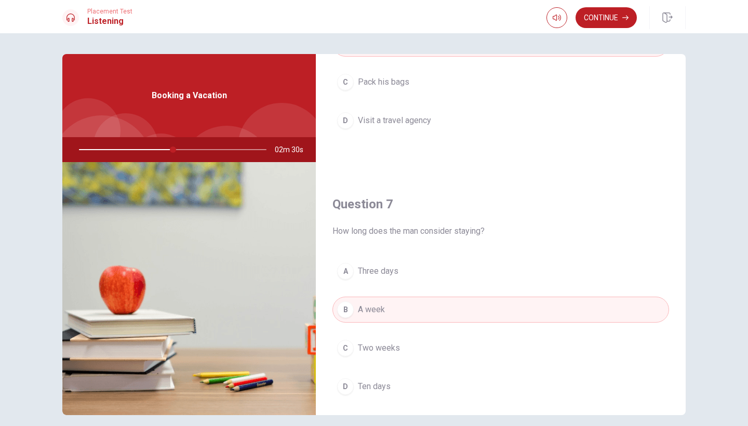
scroll to position [83, 0]
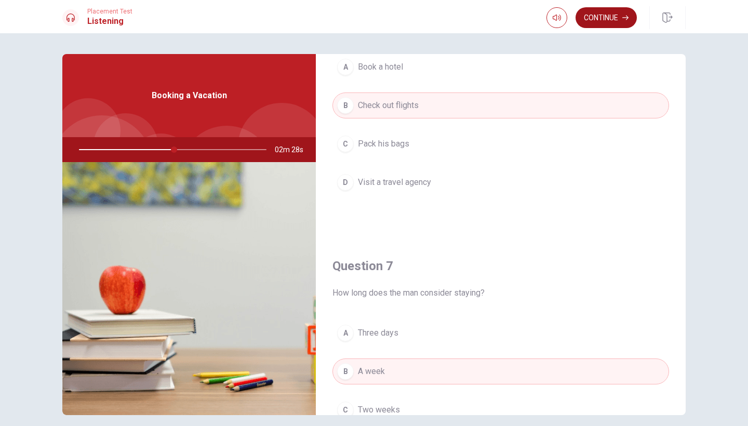
click at [606, 20] on button "Continue" at bounding box center [605, 17] width 61 height 21
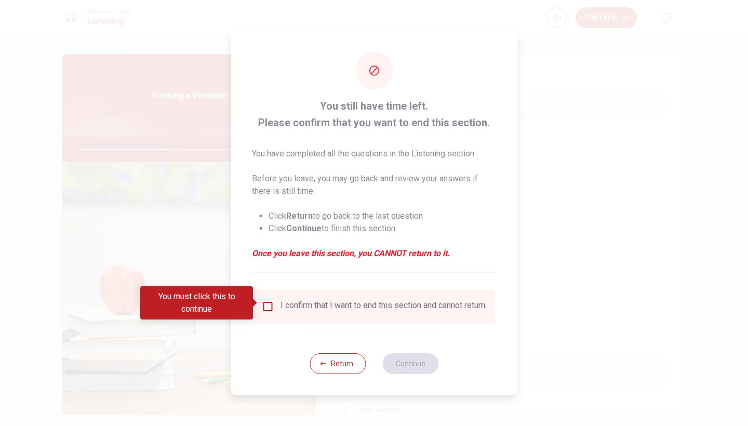
click at [264, 301] on input "You must click this to continue" at bounding box center [268, 306] width 12 height 12
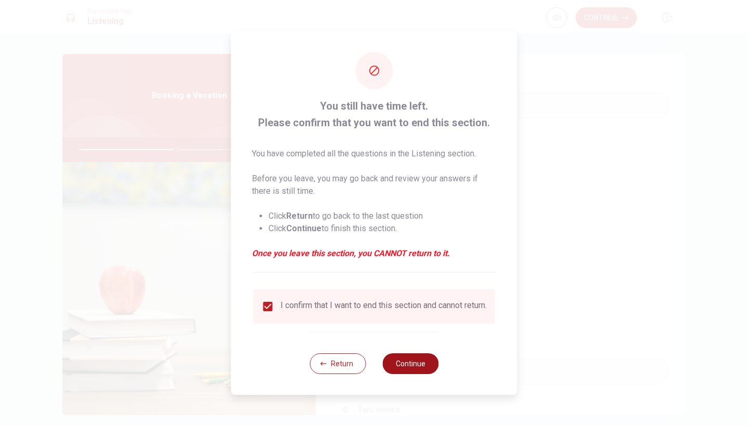
click at [417, 371] on button "Continue" at bounding box center [410, 363] width 56 height 21
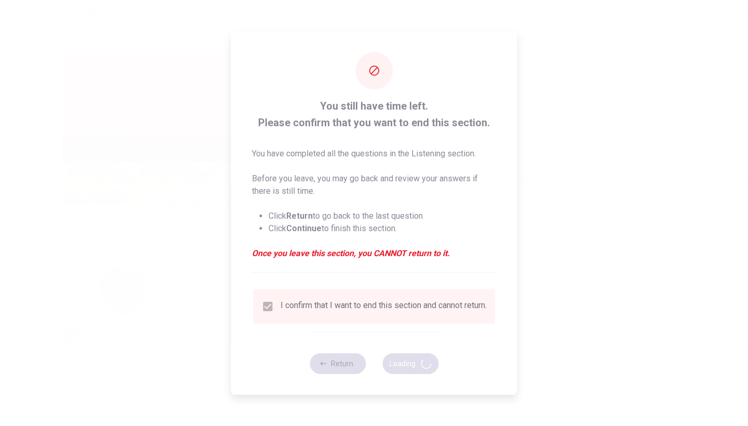
type input "53"
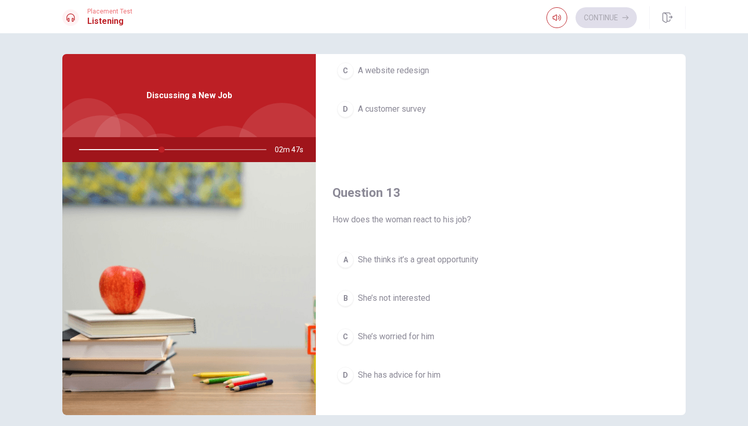
scroll to position [428, 0]
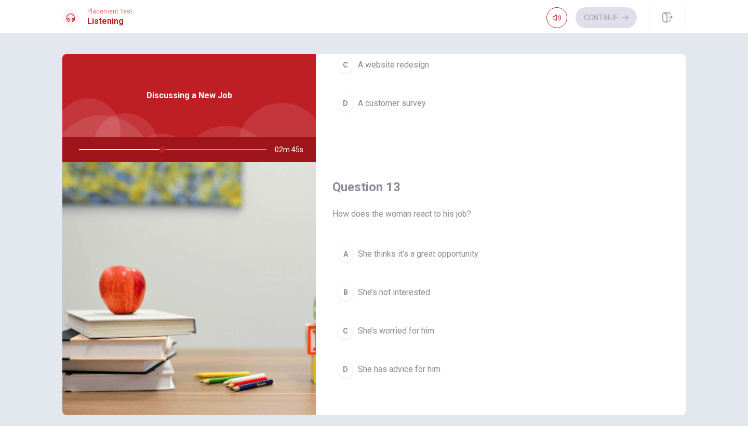
click at [461, 255] on span "She thinks it’s a great opportunity" at bounding box center [418, 254] width 120 height 12
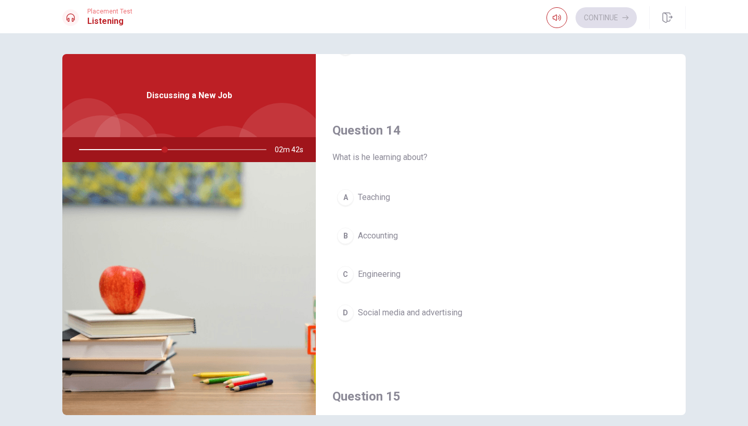
scroll to position [751, 0]
click at [410, 321] on button "D Social media and advertising" at bounding box center [500, 312] width 336 height 26
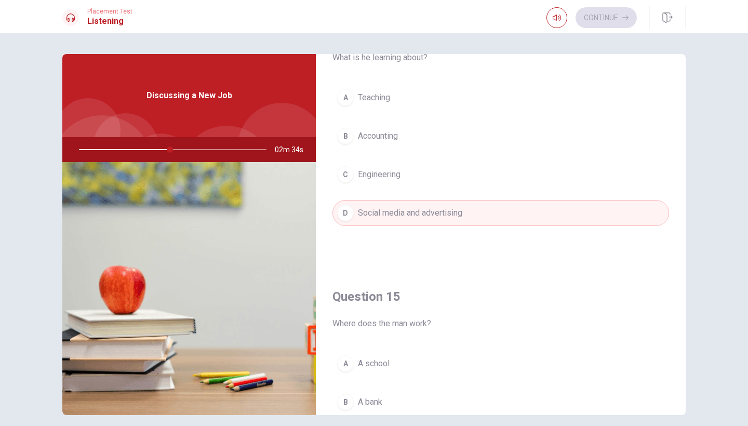
scroll to position [951, 0]
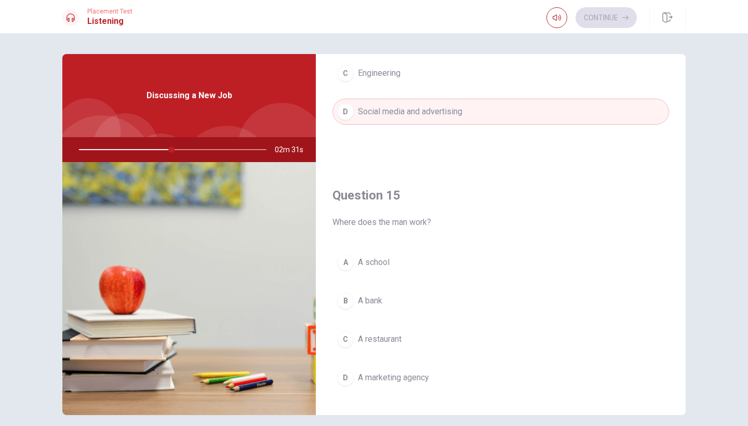
click at [408, 384] on button "D A marketing agency" at bounding box center [500, 378] width 336 height 26
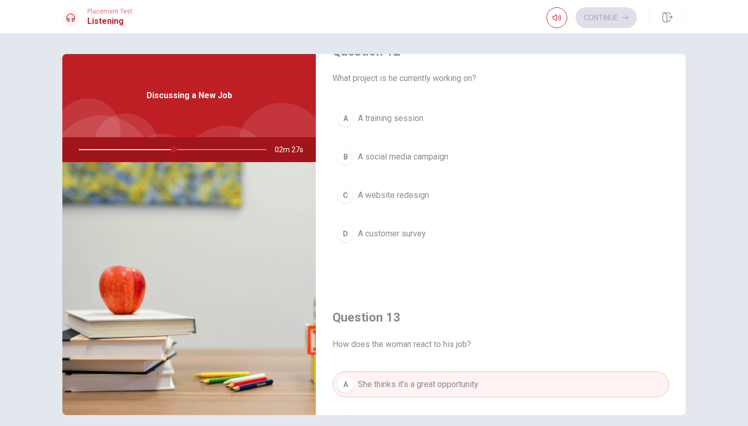
scroll to position [294, 0]
click at [434, 160] on span "A social media campaign" at bounding box center [403, 160] width 90 height 12
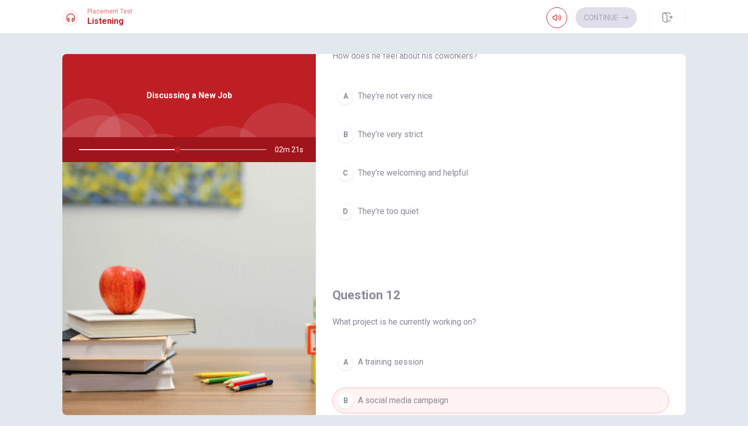
scroll to position [24, 0]
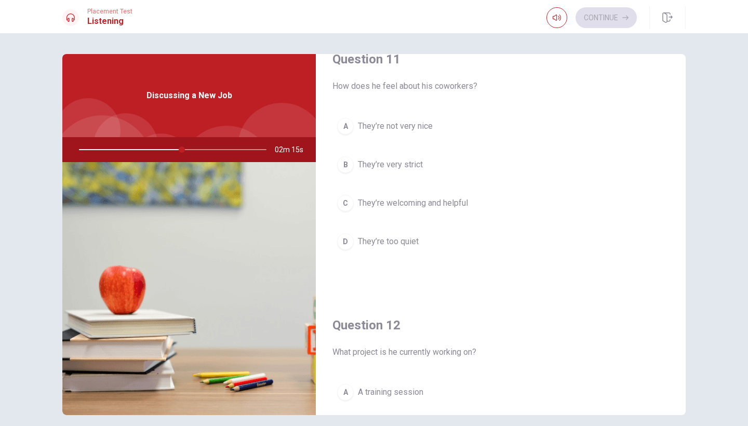
click at [434, 204] on span "They’re welcoming and helpful" at bounding box center [413, 203] width 110 height 12
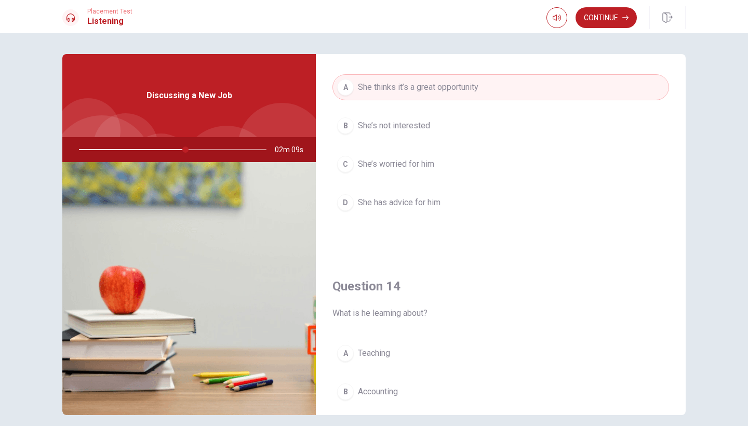
scroll to position [764, 0]
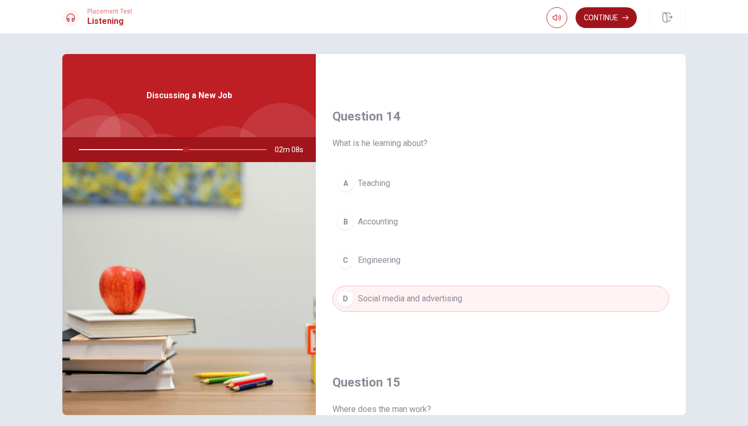
click at [597, 20] on button "Continue" at bounding box center [605, 17] width 61 height 21
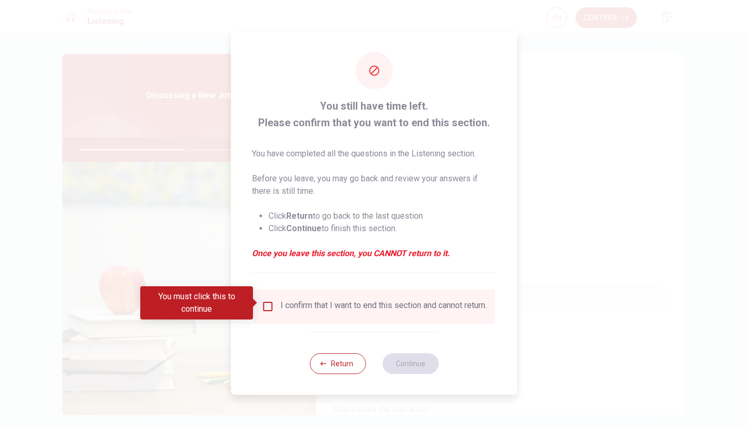
click at [271, 306] on input "You must click this to continue" at bounding box center [268, 306] width 12 height 12
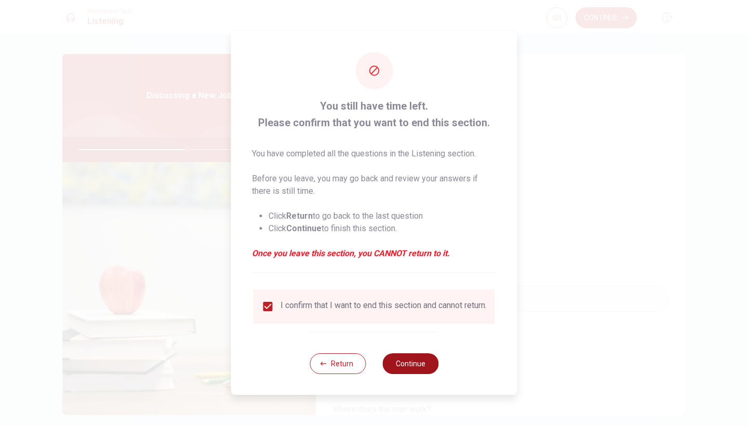
click at [425, 374] on button "Continue" at bounding box center [410, 363] width 56 height 21
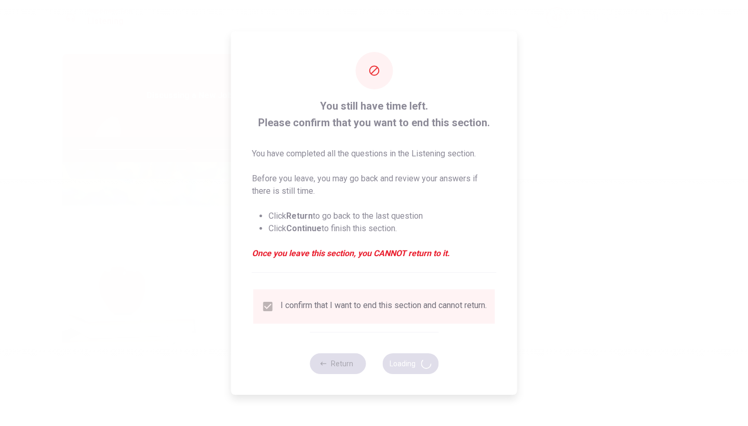
type input "59"
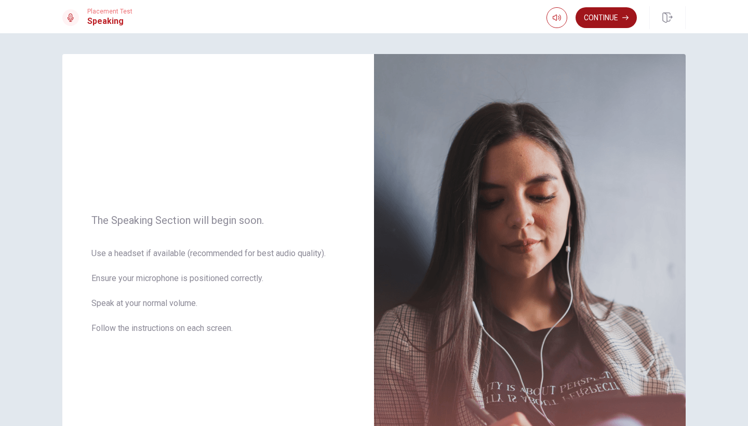
click at [600, 21] on button "Continue" at bounding box center [605, 17] width 61 height 21
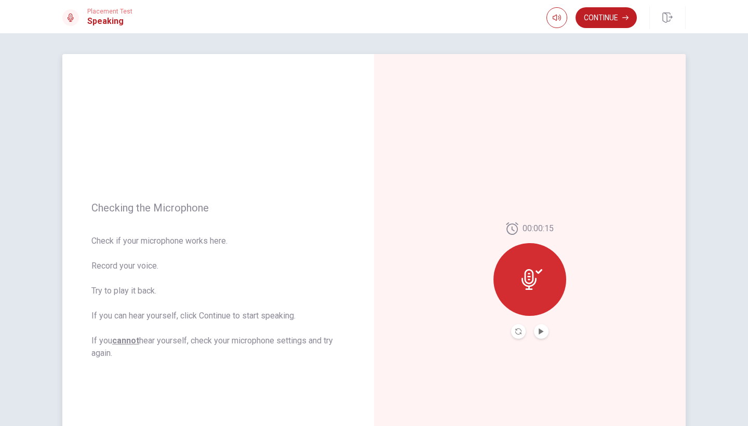
click at [537, 335] on button "Play Audio" at bounding box center [541, 331] width 15 height 15
click at [537, 335] on button "Pause Audio" at bounding box center [541, 331] width 15 height 15
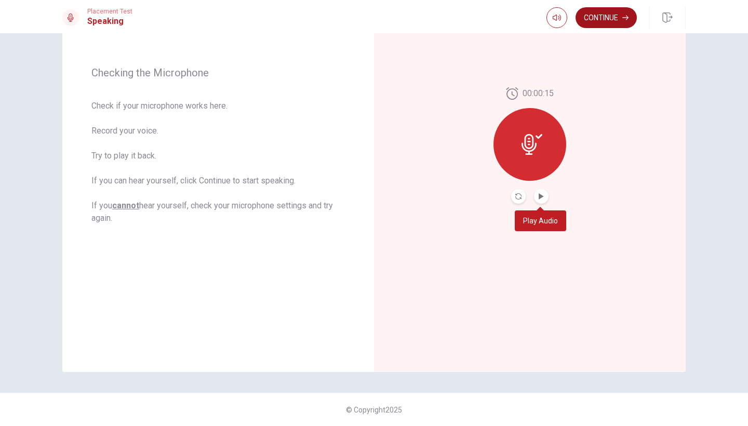
scroll to position [135, 0]
click at [615, 20] on button "Continue" at bounding box center [605, 17] width 61 height 21
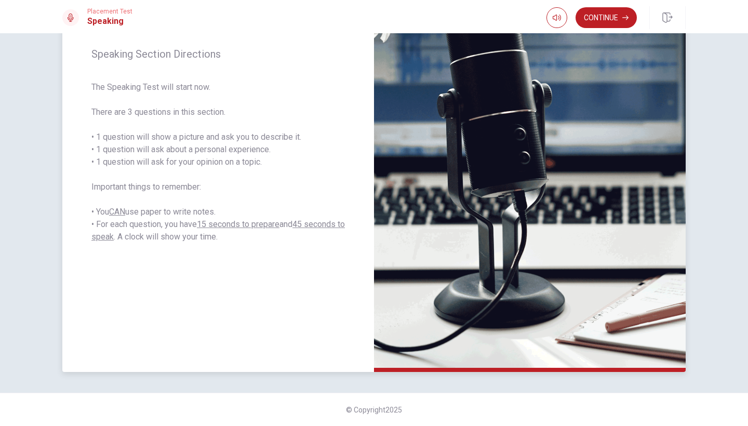
scroll to position [50, 0]
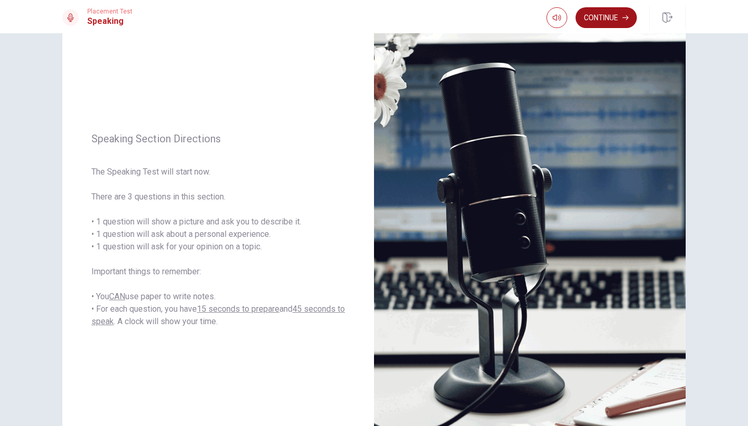
click at [606, 13] on button "Continue" at bounding box center [605, 17] width 61 height 21
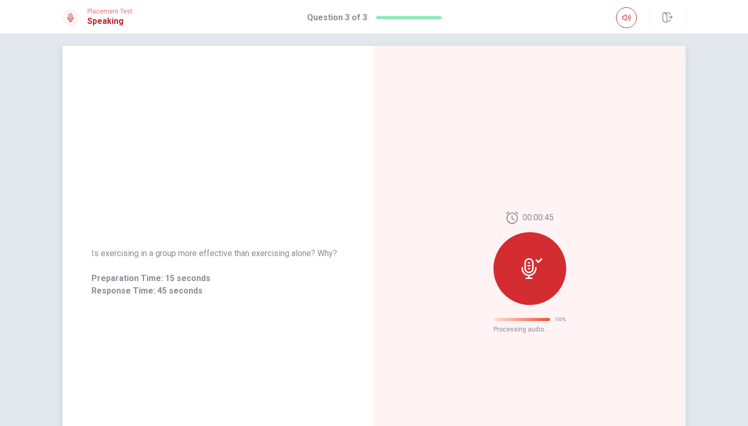
scroll to position [0, 0]
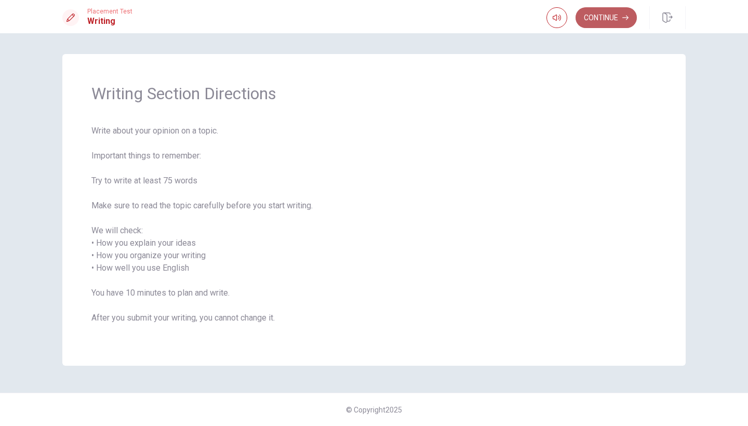
click at [608, 21] on button "Continue" at bounding box center [605, 17] width 61 height 21
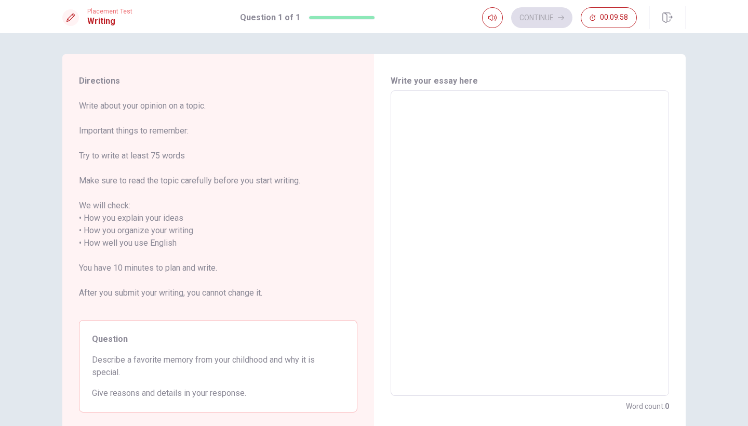
click at [522, 111] on textarea at bounding box center [530, 243] width 264 height 288
type textarea "I"
type textarea "x"
type textarea "I"
type textarea "x"
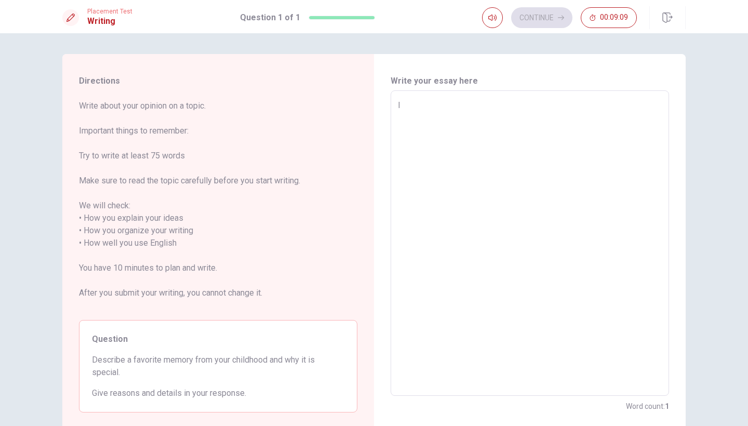
type textarea "I w"
type textarea "x"
type textarea "I we"
type textarea "x"
type textarea "I wen"
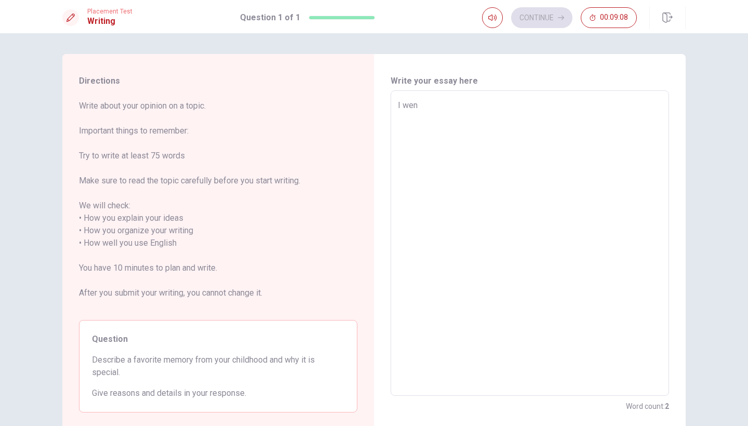
type textarea "x"
type textarea "I went"
type textarea "x"
type textarea "I went"
type textarea "x"
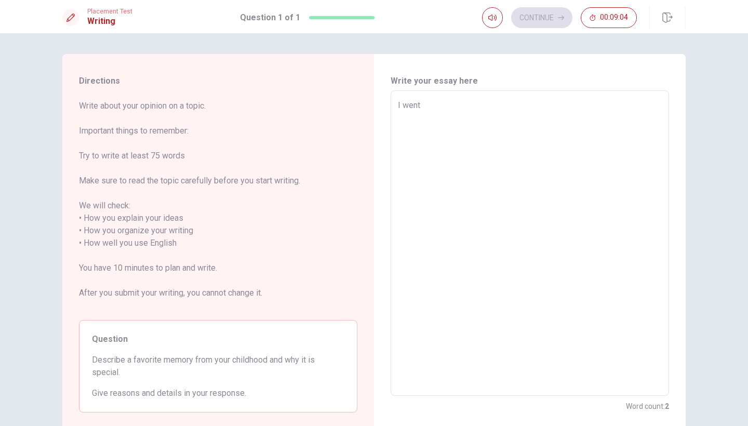
type textarea "I went t"
type textarea "x"
type textarea "I went と"
type textarea "x"
type textarea "I went"
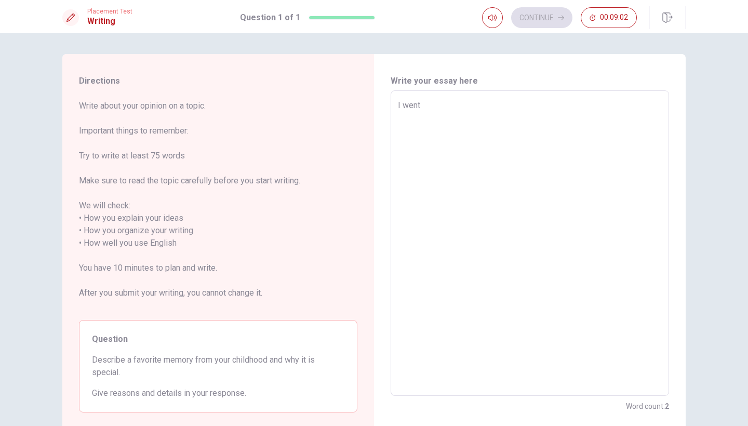
type textarea "x"
type textarea "I went t"
type textarea "x"
type textarea "I went to"
type textarea "x"
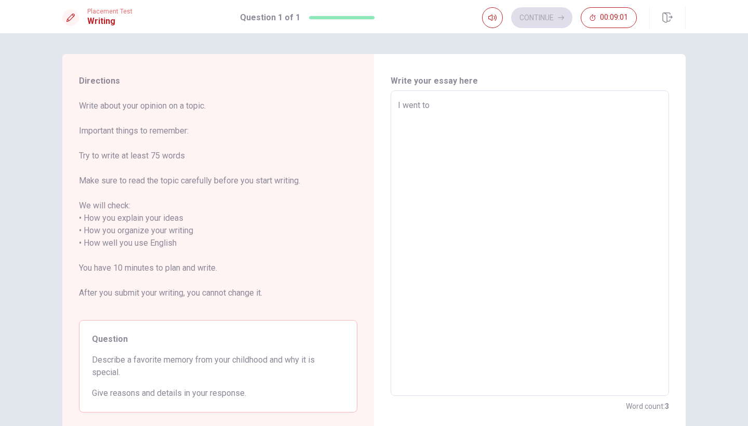
type textarea "I went to"
type textarea "x"
type textarea "I went to I"
type textarea "x"
type textarea "I went to [GEOGRAPHIC_DATA]"
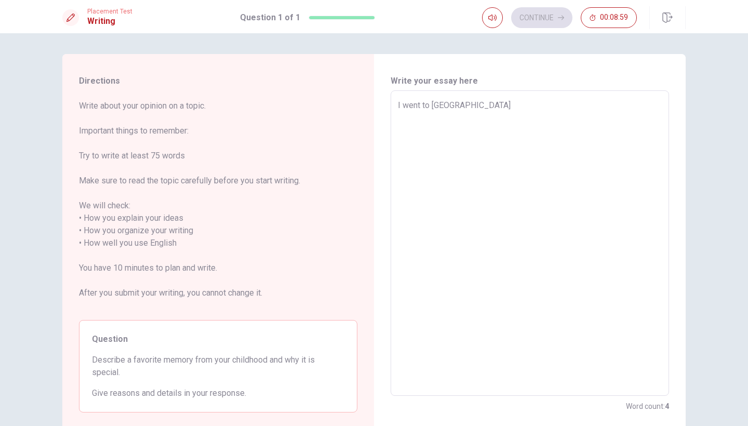
type textarea "x"
type textarea "I went to [GEOGRAPHIC_DATA]"
type textarea "x"
type textarea "I went to [GEOGRAPHIC_DATA]"
type textarea "x"
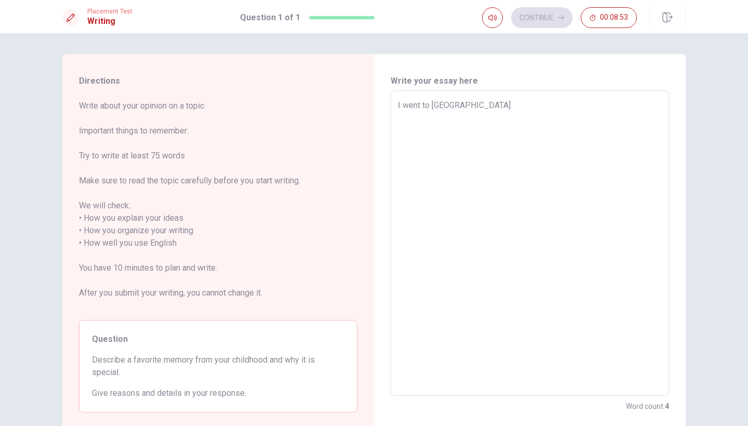
type textarea "I went to [GEOGRAPHIC_DATA]"
type textarea "x"
type textarea "I went to [GEOGRAPHIC_DATA] f"
type textarea "x"
type textarea "I went to [GEOGRAPHIC_DATA] fo"
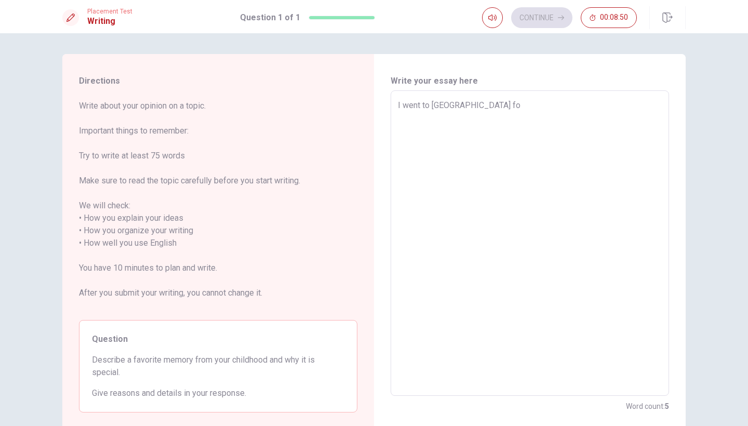
type textarea "x"
type textarea "I went to [GEOGRAPHIC_DATA] for"
type textarea "x"
type textarea "I went to [GEOGRAPHIC_DATA] for"
type textarea "x"
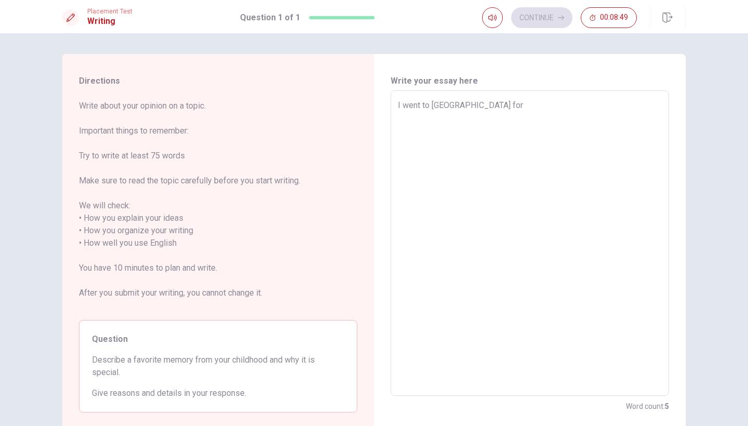
type textarea "I went to [GEOGRAPHIC_DATA] for 3"
type textarea "x"
type textarea "I went to [GEOGRAPHIC_DATA] for 3y"
type textarea "x"
type textarea "I went to [GEOGRAPHIC_DATA] for 3ye"
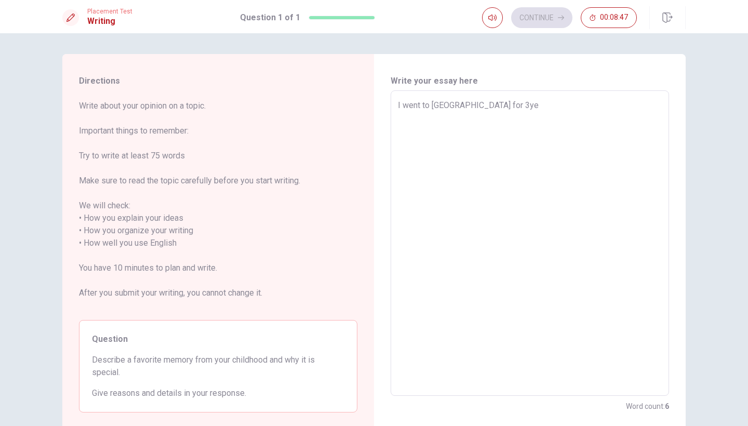
type textarea "x"
type textarea "I went to [GEOGRAPHIC_DATA] for 3yea"
type textarea "x"
type textarea "I went to [GEOGRAPHIC_DATA] for 3year"
type textarea "x"
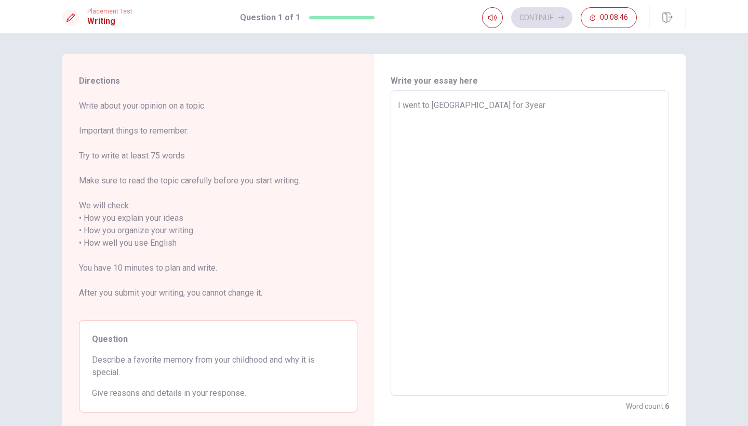
type textarea "I went to [GEOGRAPHIC_DATA] for 3years"
type textarea "x"
type textarea "I went to [GEOGRAPHIC_DATA] for 3years"
type textarea "x"
type textarea "I went to [GEOGRAPHIC_DATA] for 3years"
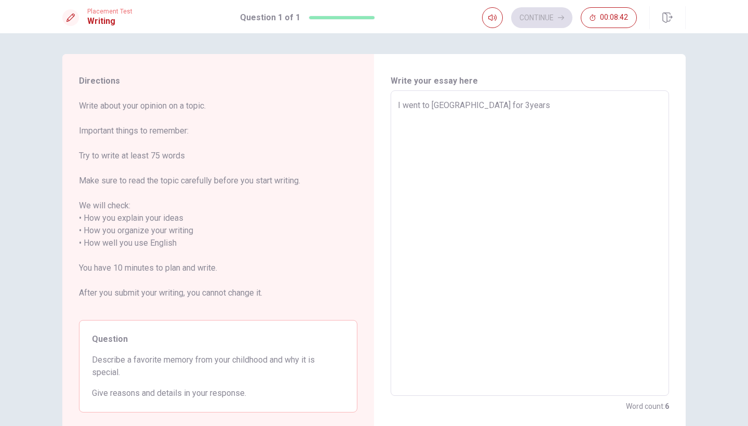
type textarea "x"
type textarea "I went to [GEOGRAPHIC_DATA] for 3years"
click at [398, 106] on textarea "I went to [GEOGRAPHIC_DATA] for 3years" at bounding box center [530, 243] width 264 height 288
type textarea "x"
type textarea "WI went to [GEOGRAPHIC_DATA] for 3years"
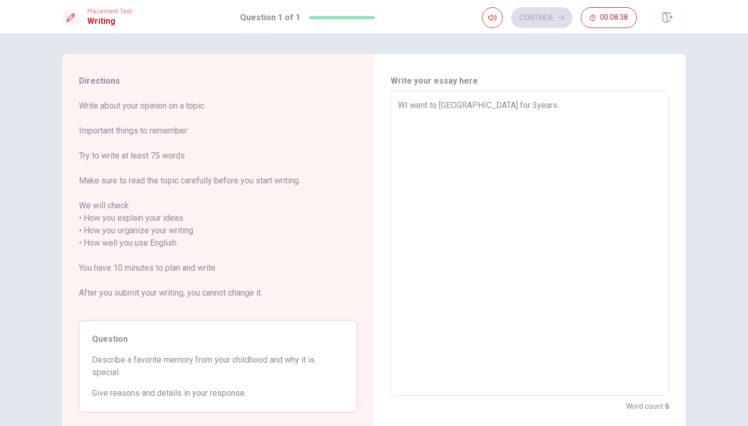
type textarea "x"
type textarea "WhI went to [GEOGRAPHIC_DATA] for 3years"
type textarea "x"
type textarea "WheI went to [GEOGRAPHIC_DATA] for 3years"
type textarea "x"
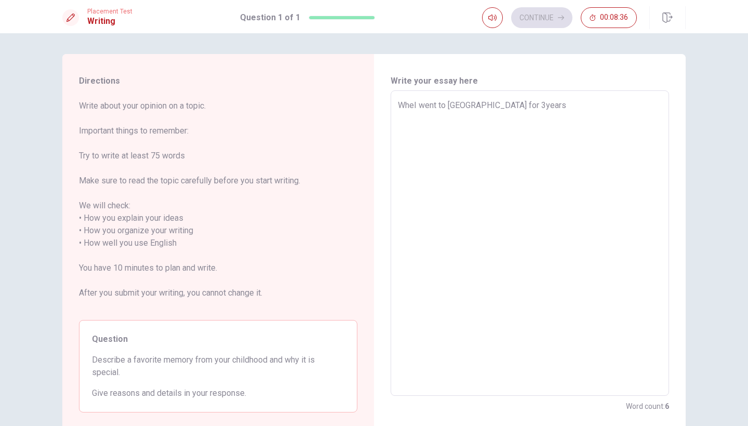
type textarea "WhenI went to [GEOGRAPHIC_DATA] for 3years"
type textarea "x"
type textarea "When I went to [GEOGRAPHIC_DATA] for 3years"
type textarea "x"
type textarea "When II went to [GEOGRAPHIC_DATA] for 3years"
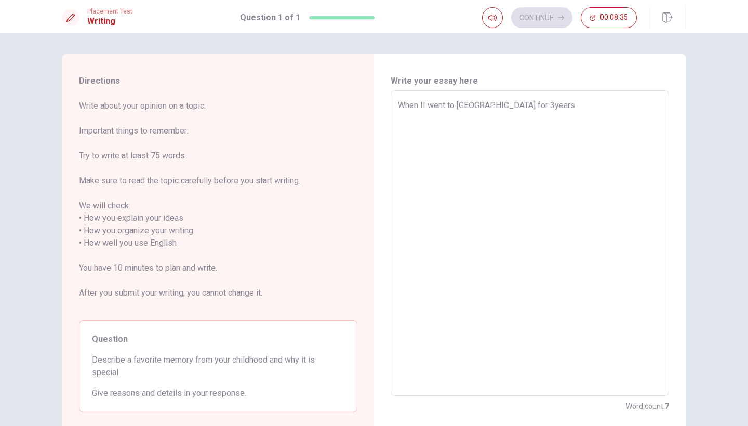
type textarea "x"
type textarea "When I I went to [GEOGRAPHIC_DATA] for 3years"
type textarea "x"
type textarea "When I wI went to [GEOGRAPHIC_DATA] for 3years"
type textarea "x"
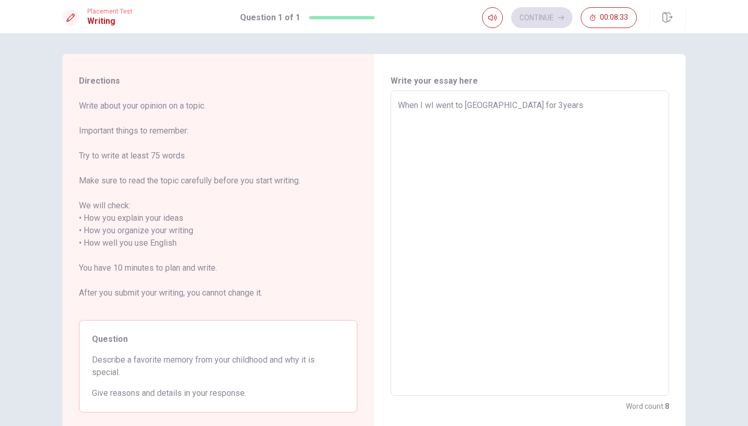
type textarea "When I waI went to [GEOGRAPHIC_DATA] for 3years"
type textarea "x"
type textarea "When I wasI went to [GEOGRAPHIC_DATA] for 3years"
type textarea "x"
type textarea "When I was I went to [GEOGRAPHIC_DATA] for 3years"
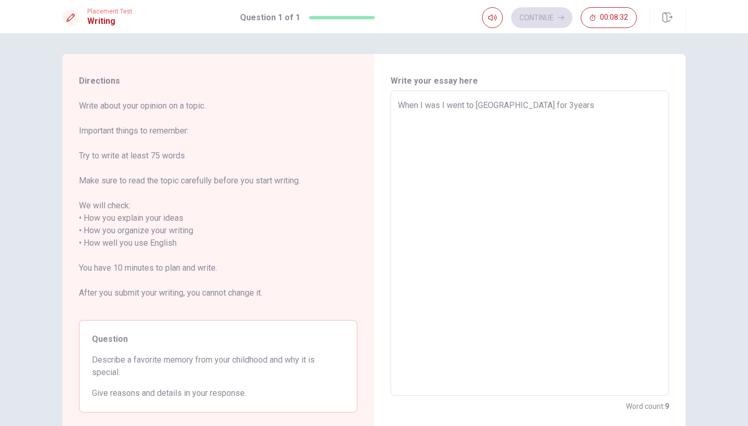
type textarea "x"
type textarea "When I was yI went to [GEOGRAPHIC_DATA] for 3years"
type textarea "x"
type textarea "When I was yaI went to [GEOGRAPHIC_DATA] for 3years"
type textarea "x"
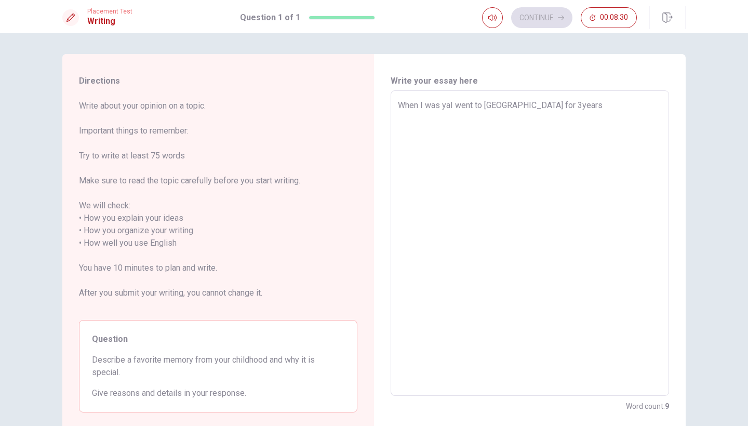
type textarea "When I was yasI went to [GEOGRAPHIC_DATA] for 3years"
type textarea "x"
type textarea "When I was yaI went to [GEOGRAPHIC_DATA] for 3years"
type textarea "x"
type textarea "When I was yanI went to [GEOGRAPHIC_DATA] for 3years"
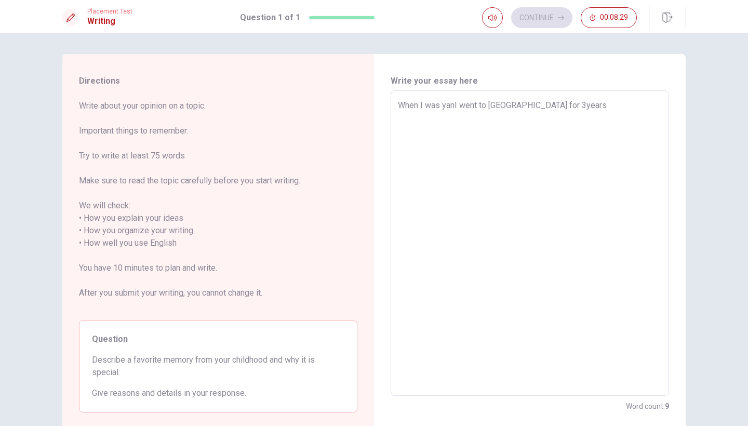
type textarea "x"
type textarea "When I was yangI went to [GEOGRAPHIC_DATA] for 3years"
type textarea "x"
type textarea "When I was yanI went to [GEOGRAPHIC_DATA] for 3years"
type textarea "x"
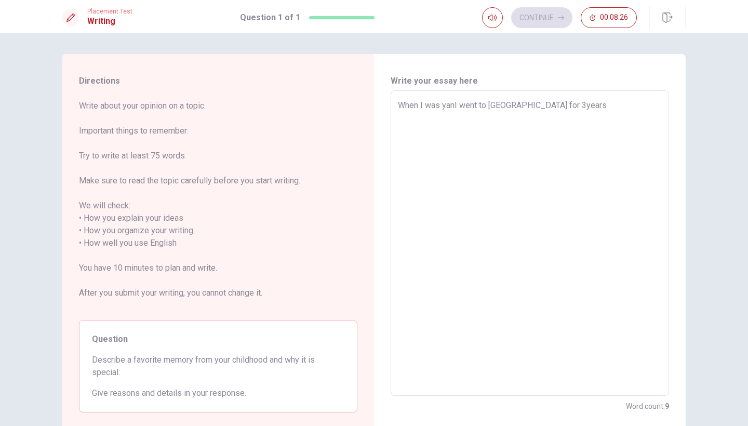
type textarea "When I was yaI went to [GEOGRAPHIC_DATA] for 3years"
type textarea "x"
type textarea "When I was yI went to [GEOGRAPHIC_DATA] for 3years"
type textarea "x"
type textarea "When I was I went to [GEOGRAPHIC_DATA] for 3years"
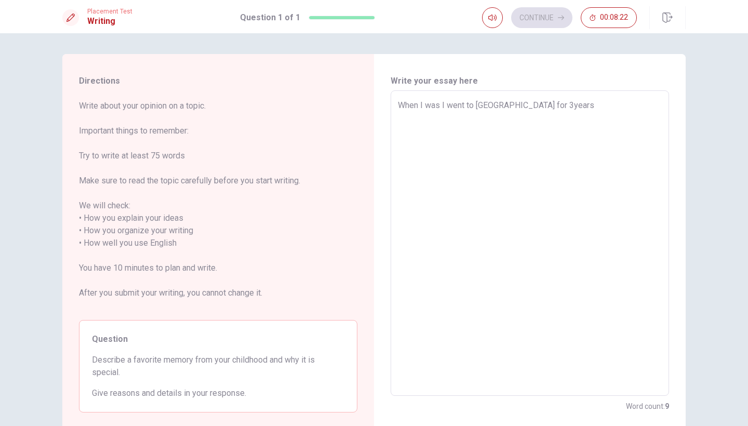
type textarea "x"
type textarea "When I wasI went to [GEOGRAPHIC_DATA] for 3years"
type textarea "x"
type textarea "When I waI went to [GEOGRAPHIC_DATA] for 3years"
type textarea "x"
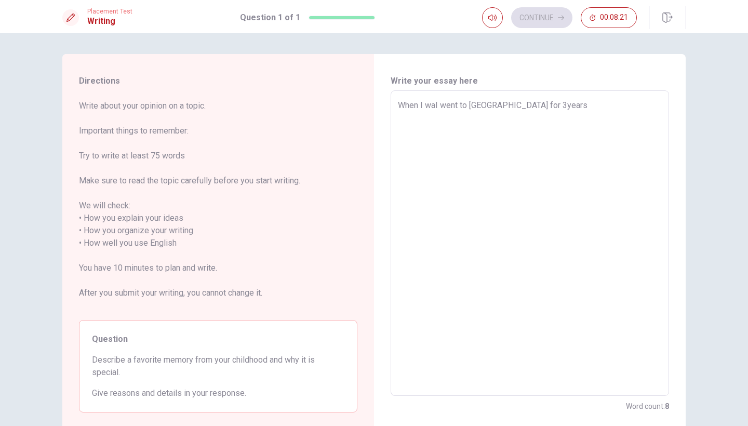
type textarea "When I wI went to [GEOGRAPHIC_DATA] for 3years"
type textarea "x"
type textarea "When I I went to [GEOGRAPHIC_DATA] for 3years"
type textarea "x"
type textarea "When II went to [GEOGRAPHIC_DATA] for 3years"
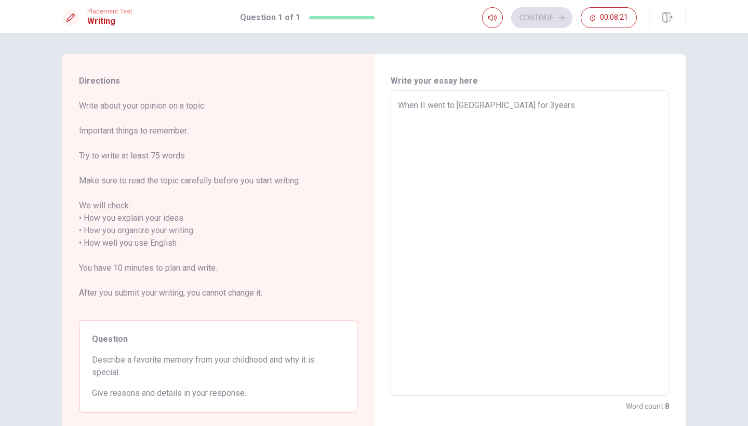
type textarea "x"
type textarea "When I went to [GEOGRAPHIC_DATA] for 3years"
type textarea "x"
type textarea "WhenI went to [GEOGRAPHIC_DATA] for 3years"
type textarea "x"
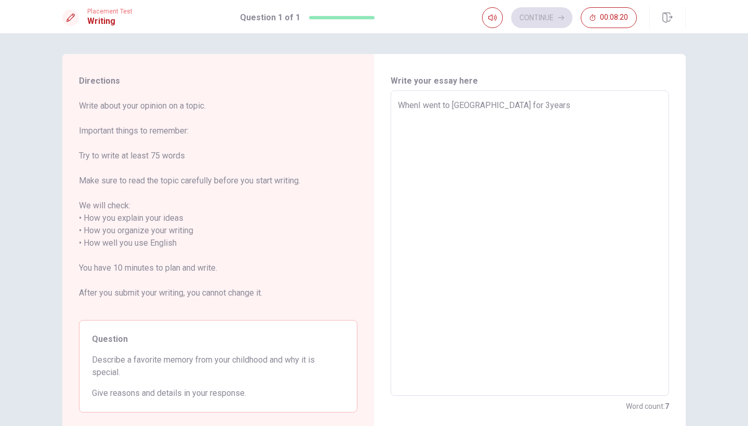
type textarea "WheI went to [GEOGRAPHIC_DATA] for 3years"
type textarea "x"
type textarea "WhI went to [GEOGRAPHIC_DATA] for 3years"
type textarea "x"
type textarea "WI went to [GEOGRAPHIC_DATA] for 3years"
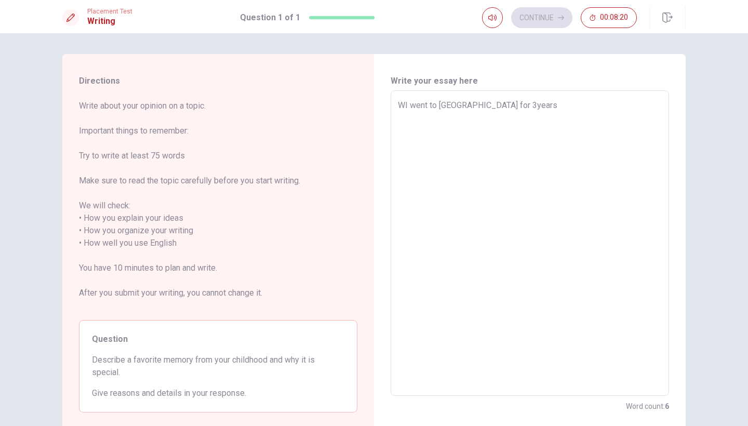
type textarea "x"
type textarea "I went to [GEOGRAPHIC_DATA] for 3years"
click at [500, 104] on textarea "I went to [GEOGRAPHIC_DATA] for 3years" at bounding box center [530, 243] width 264 height 288
type textarea "x"
type textarea "I went to [GEOGRAPHIC_DATA] for 3years."
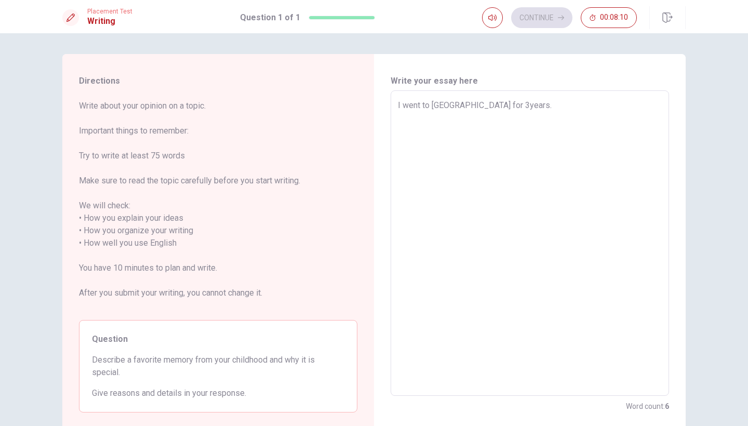
type textarea "x"
type textarea "I went to [GEOGRAPHIC_DATA] for 3years.t"
type textarea "x"
type textarea "I went to [GEOGRAPHIC_DATA] for [DOMAIN_NAME]"
type textarea "x"
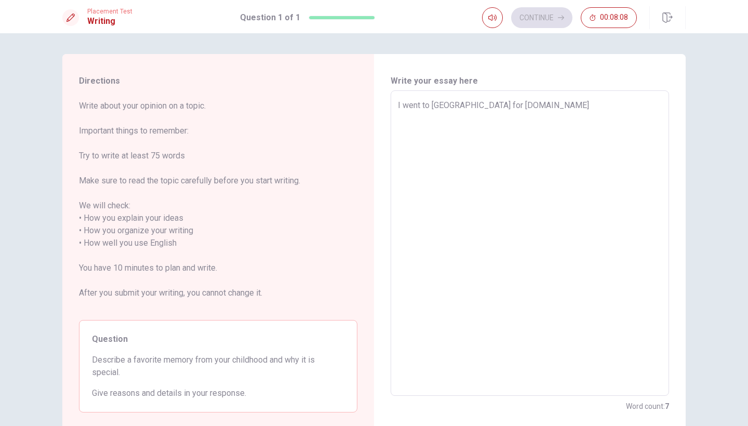
type textarea "I went to [GEOGRAPHIC_DATA] for 3years.tha"
type textarea "x"
type textarea "I went to [GEOGRAPHIC_DATA] for [DOMAIN_NAME]"
type textarea "x"
type textarea "I went to [GEOGRAPHIC_DATA] for 3years.tha"
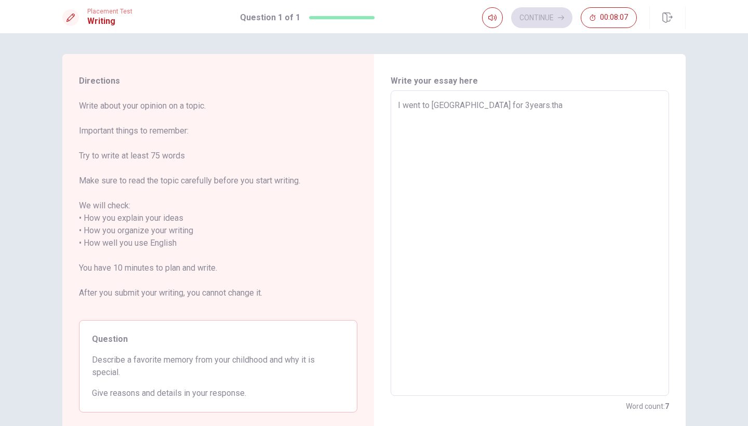
type textarea "x"
type textarea "I went to [GEOGRAPHIC_DATA] for 3years.that"
type textarea "x"
type textarea "I went to [GEOGRAPHIC_DATA] for 3years.that"
type textarea "x"
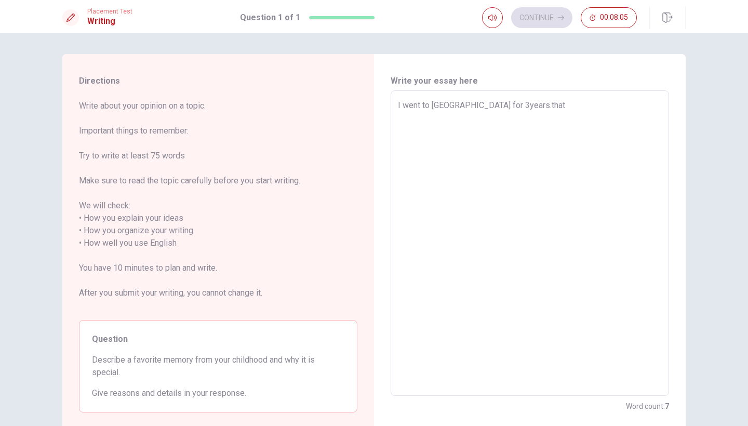
type textarea "I went to [GEOGRAPHIC_DATA] for 3years.that"
type textarea "x"
type textarea "I went to [GEOGRAPHIC_DATA] for 3years.tha"
type textarea "x"
type textarea "I went to [GEOGRAPHIC_DATA] for [DOMAIN_NAME]"
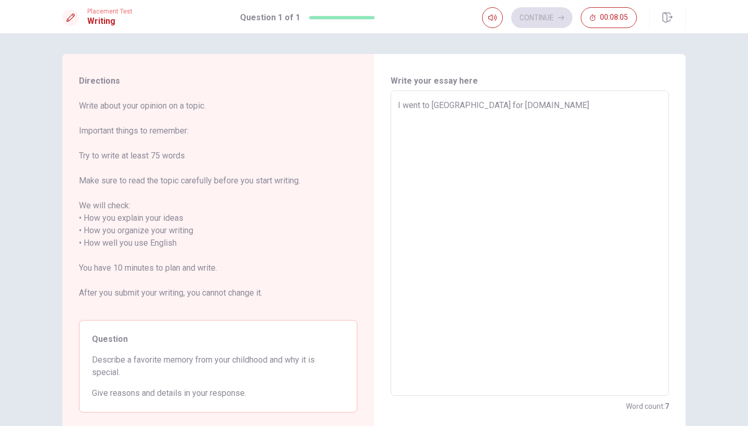
type textarea "x"
type textarea "I went to [GEOGRAPHIC_DATA] for 3years.t"
type textarea "x"
type textarea "I went to [GEOGRAPHIC_DATA] for 3years."
type textarea "x"
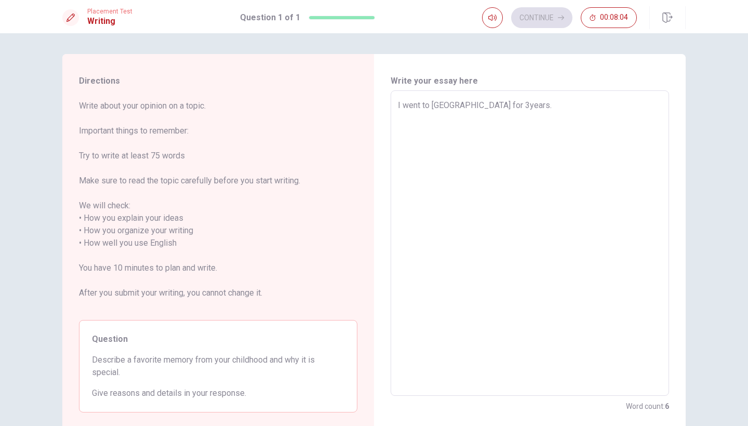
type textarea "I went to [GEOGRAPHIC_DATA] for 3years."
type textarea "x"
type textarea "I went to [GEOGRAPHIC_DATA] for 3years. T"
type textarea "x"
type textarea "I went to [GEOGRAPHIC_DATA] for 3years. Th"
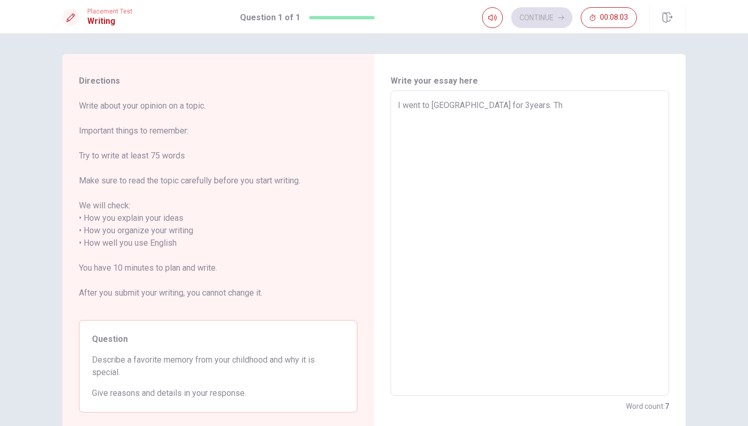
type textarea "x"
type textarea "I went to [GEOGRAPHIC_DATA] for 3years. Tha"
type textarea "x"
type textarea "I went to [GEOGRAPHIC_DATA] for 3years. That"
type textarea "x"
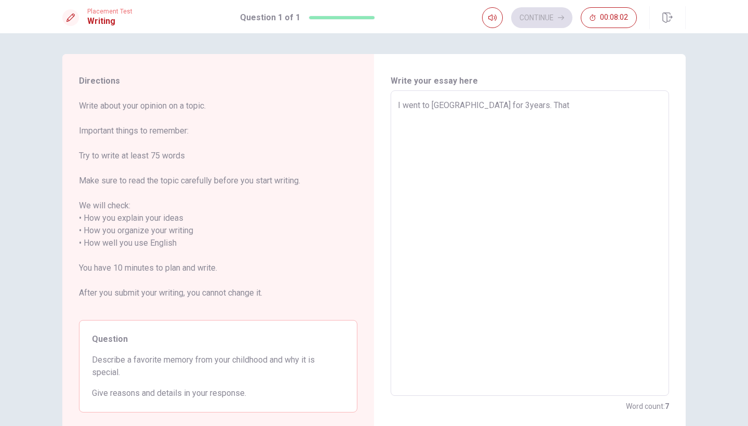
type textarea "I went to [GEOGRAPHIC_DATA] for 3years. That"
type textarea "x"
type textarea "I went to [GEOGRAPHIC_DATA] for 3years. That i"
type textarea "x"
type textarea "I went to [GEOGRAPHIC_DATA] for 3years. That is"
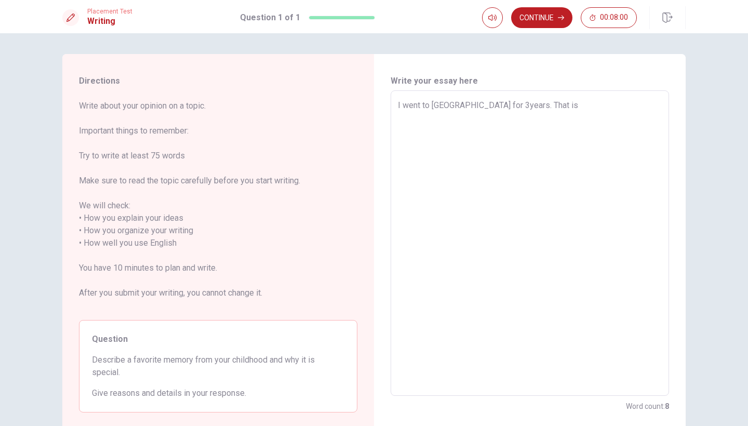
type textarea "x"
type textarea "I went to [GEOGRAPHIC_DATA] for 3years. That is"
type textarea "x"
type textarea "I went to [GEOGRAPHIC_DATA] for 3years. That is m"
type textarea "x"
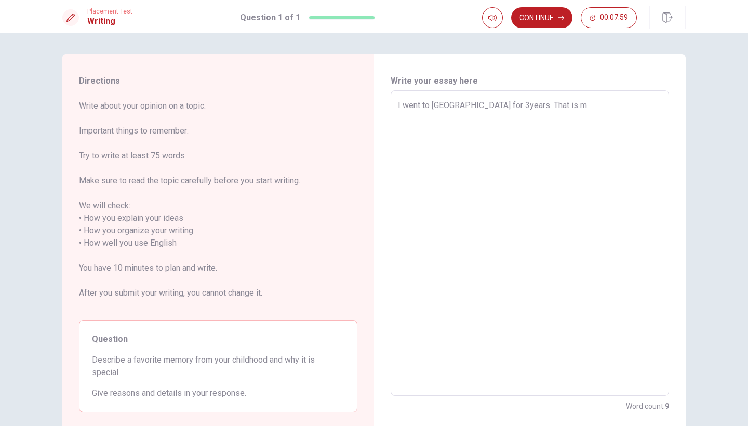
type textarea "I went to [GEOGRAPHIC_DATA] for 3years. That is my"
type textarea "x"
type textarea "I went to [GEOGRAPHIC_DATA] for 3years. That is my"
type textarea "x"
type textarea "I went to [GEOGRAPHIC_DATA] for 3years. That is my f"
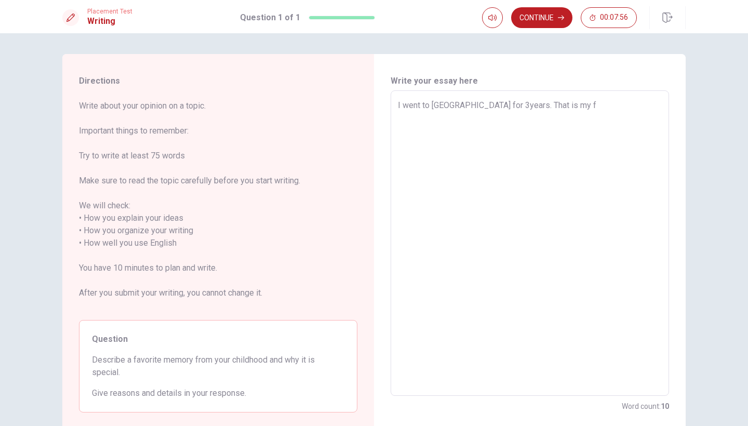
type textarea "x"
type textarea "I went to [GEOGRAPHIC_DATA] for 3years. That is my fa"
type textarea "x"
type textarea "I went to [GEOGRAPHIC_DATA] for 3years. That is my fav"
type textarea "x"
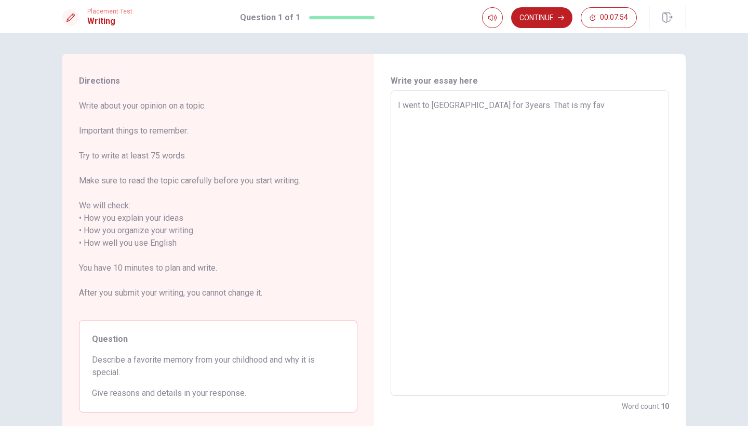
type textarea "I went to [GEOGRAPHIC_DATA] for 3years. That is my favo"
type textarea "x"
type textarea "I went to [GEOGRAPHIC_DATA] for 3years. That is my favor"
type textarea "x"
type textarea "I went to [GEOGRAPHIC_DATA] for 3years. That is my favori"
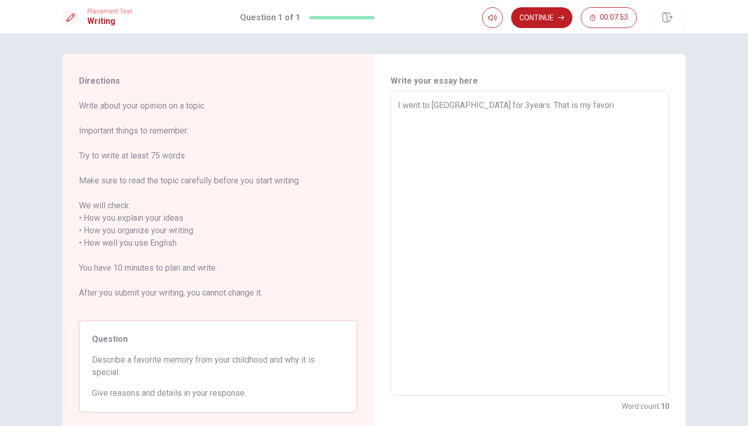
type textarea "x"
type textarea "I went to [GEOGRAPHIC_DATA] for 3years. That is my favorit"
type textarea "x"
type textarea "I went to [GEOGRAPHIC_DATA] for 3years. That is my favorite"
type textarea "x"
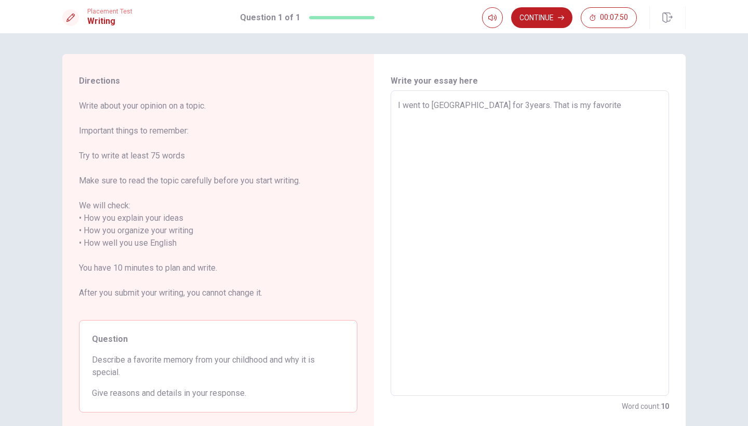
type textarea "I went to [GEOGRAPHIC_DATA] for 3years. That is my favorite"
type textarea "x"
type textarea "I went to [GEOGRAPHIC_DATA] for 3years. That is my favorite m"
type textarea "x"
type textarea "I went to [GEOGRAPHIC_DATA] for 3years. That is my favorite me"
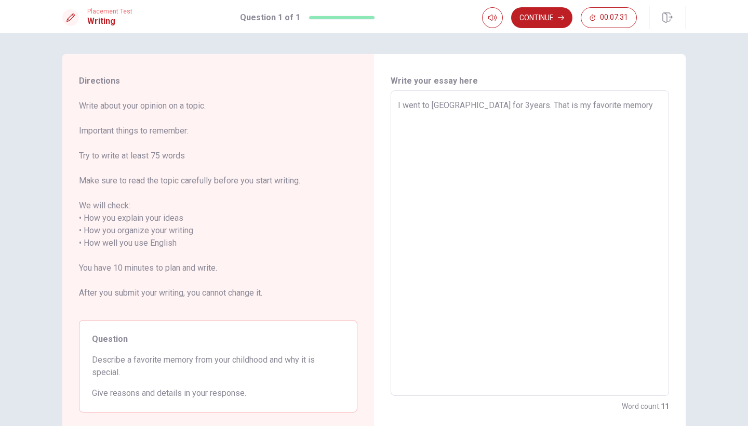
click at [600, 102] on textarea "I went to [GEOGRAPHIC_DATA] for 3years. That is my favorite memory" at bounding box center [530, 243] width 264 height 288
drag, startPoint x: 482, startPoint y: 106, endPoint x: 525, endPoint y: 106, distance: 42.6
click at [525, 106] on textarea "I went to [GEOGRAPHIC_DATA] for 3years when I wasyoung. That is my favorite mem…" at bounding box center [530, 243] width 264 height 288
drag, startPoint x: 525, startPoint y: 106, endPoint x: 556, endPoint y: 106, distance: 31.2
click at [556, 106] on textarea "I went to [GEOGRAPHIC_DATA] for 3years when I was young. That is my favorite me…" at bounding box center [530, 243] width 264 height 288
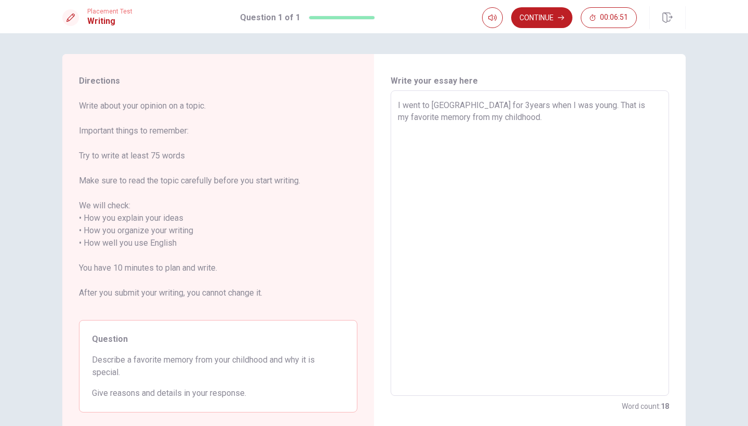
drag, startPoint x: 556, startPoint y: 106, endPoint x: 502, endPoint y: 144, distance: 66.0
click at [502, 144] on textarea "I went to [GEOGRAPHIC_DATA] for 3years when I was young. That is my favorite me…" at bounding box center [530, 243] width 264 height 288
click at [396, 130] on div "I went to [GEOGRAPHIC_DATA] for 3years when I was young. That is my favorite me…" at bounding box center [529, 242] width 278 height 305
click at [398, 128] on textarea "I went to [GEOGRAPHIC_DATA] for 3years when I was young. That is my favorite me…" at bounding box center [530, 243] width 264 height 288
drag, startPoint x: 589, startPoint y: 129, endPoint x: 393, endPoint y: 132, distance: 196.3
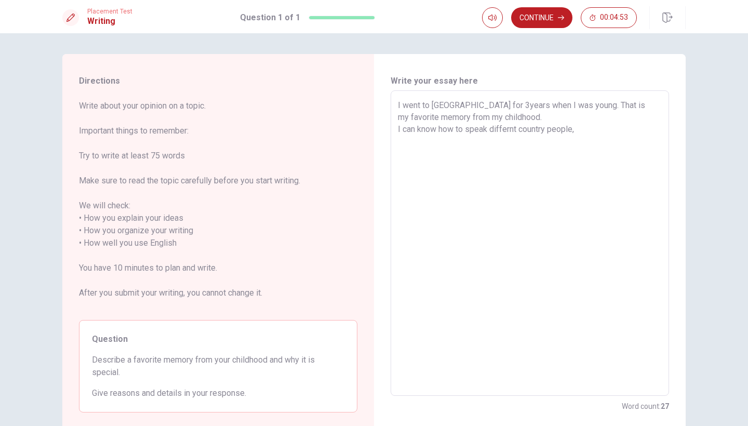
click at [393, 132] on div "I went to [GEOGRAPHIC_DATA] for 3years when I was young. That is my favorite me…" at bounding box center [529, 242] width 278 height 305
click at [396, 131] on div "I went to [GEOGRAPHIC_DATA] for 3years when I was young. That is my favorite me…" at bounding box center [529, 242] width 278 height 305
click at [398, 132] on textarea "I went to [GEOGRAPHIC_DATA] for 3years when I was young. That is my favorite me…" at bounding box center [530, 243] width 264 height 288
click at [596, 137] on textarea "I went to [GEOGRAPHIC_DATA] for 3years when I was young. That is my favorite me…" at bounding box center [530, 243] width 264 height 288
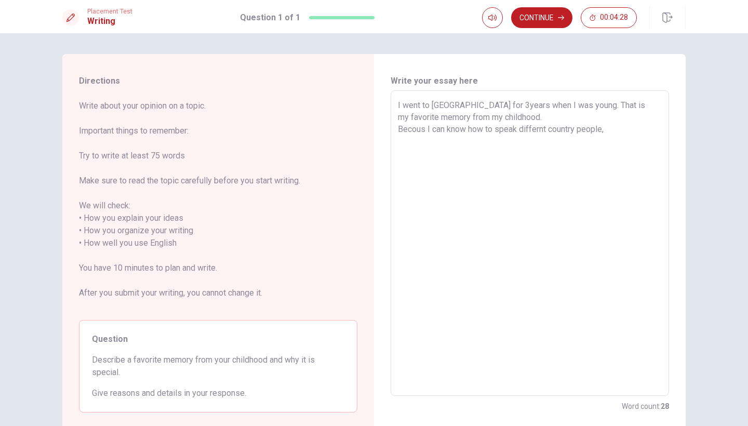
click at [459, 130] on textarea "I went to [GEOGRAPHIC_DATA] for 3years when I was young. That is my favorite me…" at bounding box center [530, 243] width 264 height 288
click at [616, 131] on textarea "I went to [GEOGRAPHIC_DATA] for 3years when I was young. That is my favorite me…" at bounding box center [530, 243] width 264 height 288
drag, startPoint x: 614, startPoint y: 154, endPoint x: 649, endPoint y: 153, distance: 34.8
click at [649, 153] on textarea "I went to [GEOGRAPHIC_DATA] for 3years when I was young. That is my favorite me…" at bounding box center [530, 243] width 264 height 288
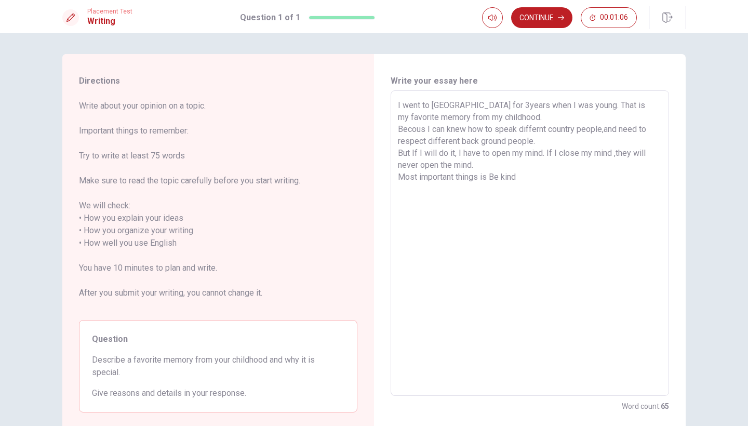
click at [494, 178] on textarea "I went to [GEOGRAPHIC_DATA] for 3years when I was young. That is my favorite me…" at bounding box center [530, 243] width 264 height 288
click at [395, 191] on div "I went to [GEOGRAPHIC_DATA] for 3years when I was young. That is my favorite me…" at bounding box center [529, 242] width 278 height 305
click at [538, 175] on textarea "I went to [GEOGRAPHIC_DATA] for 3years when I was young. That is my favorite me…" at bounding box center [530, 243] width 264 height 288
click at [478, 190] on textarea "I went to [GEOGRAPHIC_DATA] for 3years when I was young. That is my favorite me…" at bounding box center [530, 243] width 264 height 288
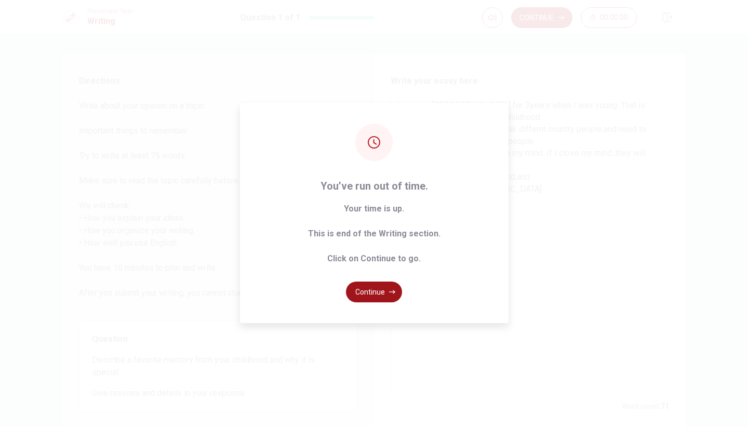
click at [389, 290] on icon "button" at bounding box center [392, 292] width 6 height 6
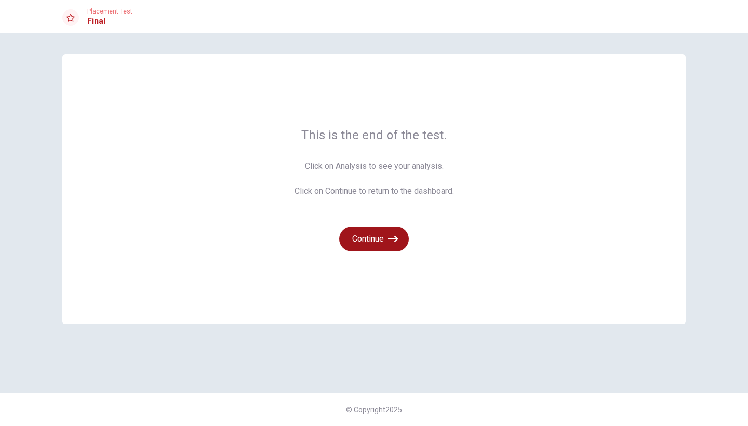
click at [399, 245] on button "Continue" at bounding box center [374, 238] width 70 height 25
